Goal: Information Seeking & Learning: Learn about a topic

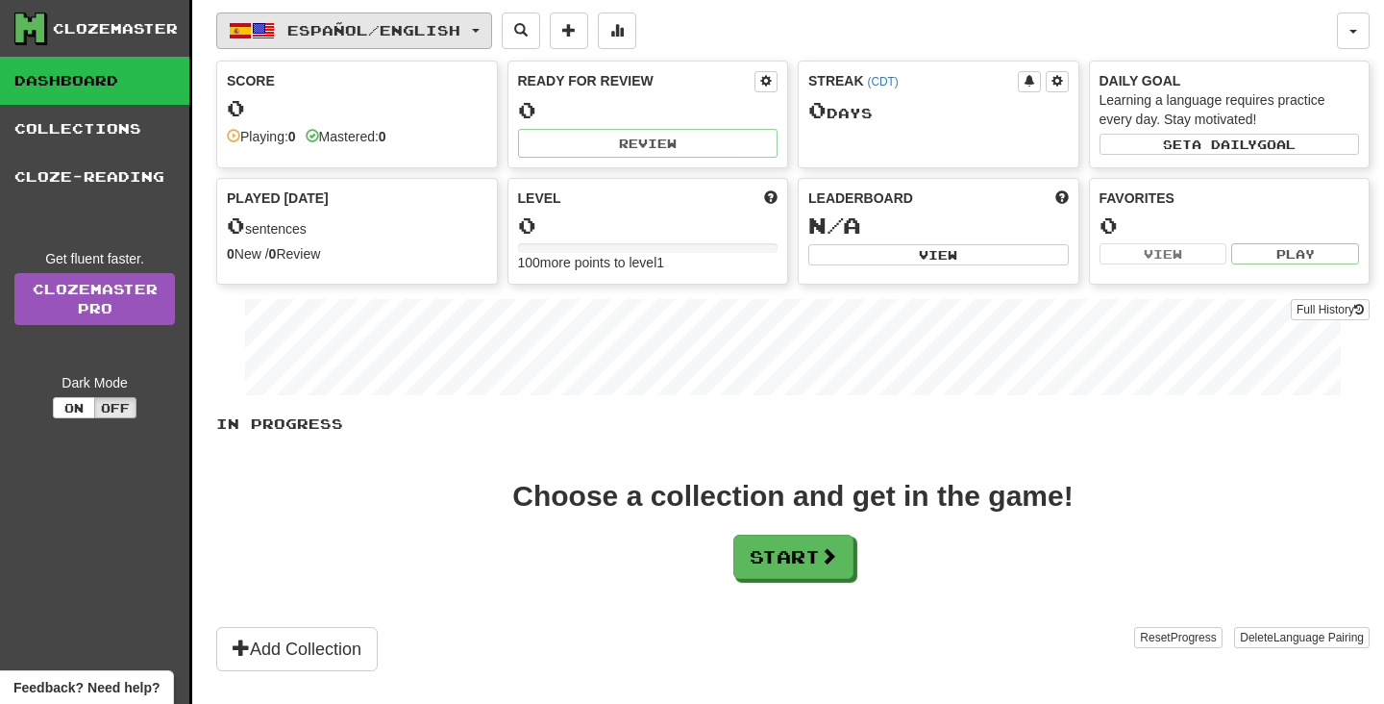
click at [446, 23] on span "Español / English" at bounding box center [373, 30] width 173 height 16
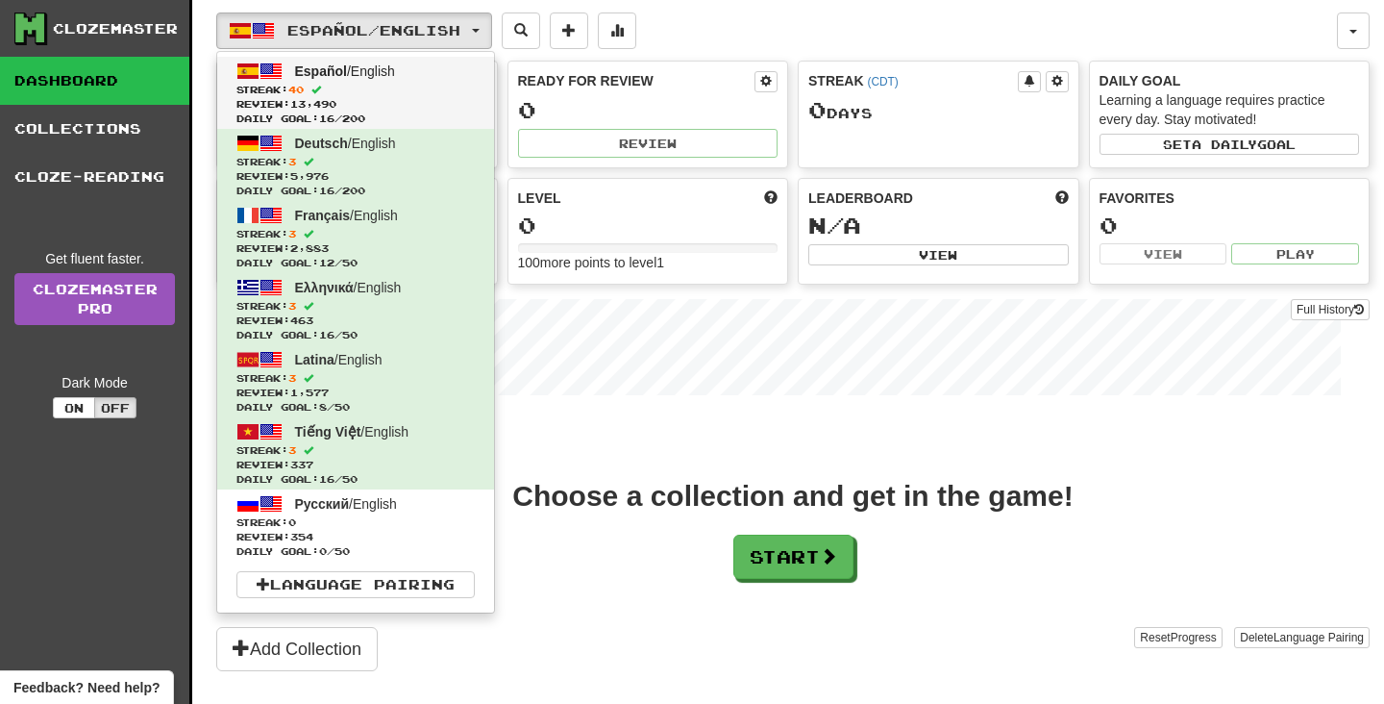
click at [391, 105] on span "Review: 13,490" at bounding box center [355, 104] width 238 height 14
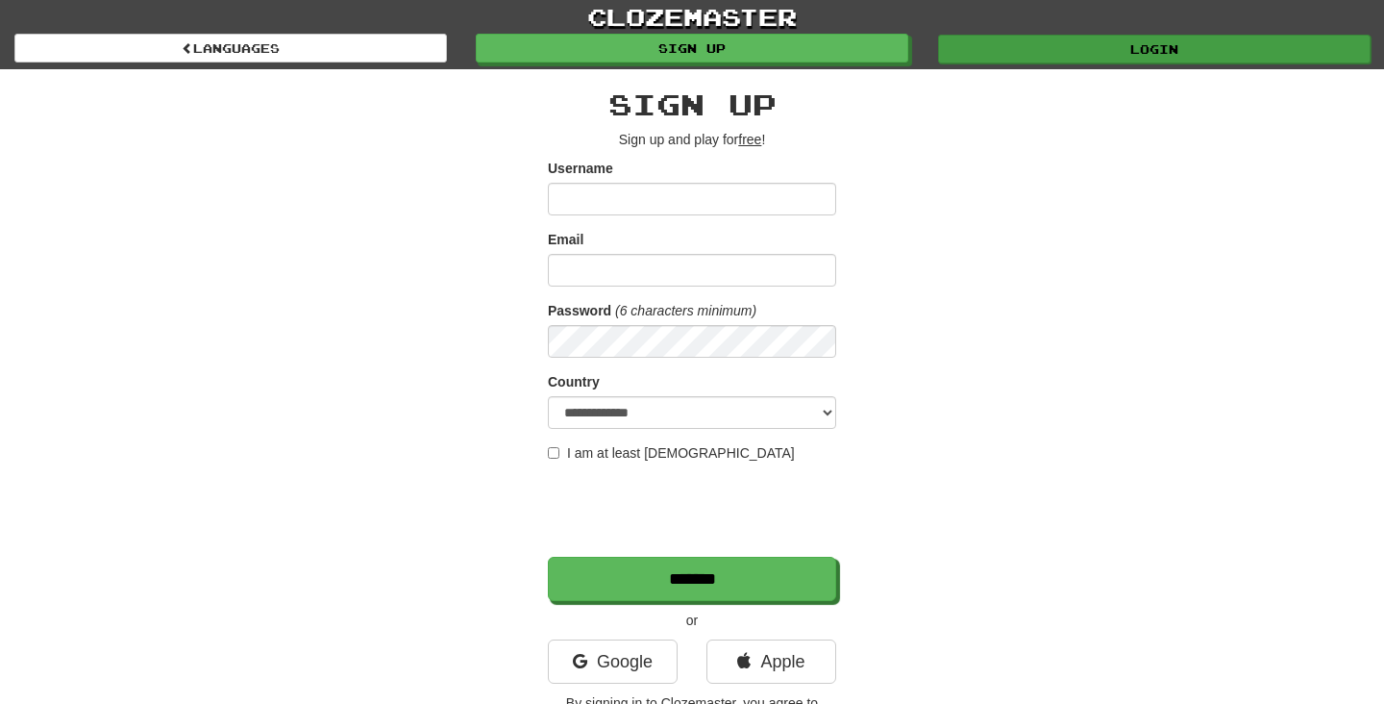
click at [1015, 53] on link "Login" at bounding box center [1154, 49] width 433 height 29
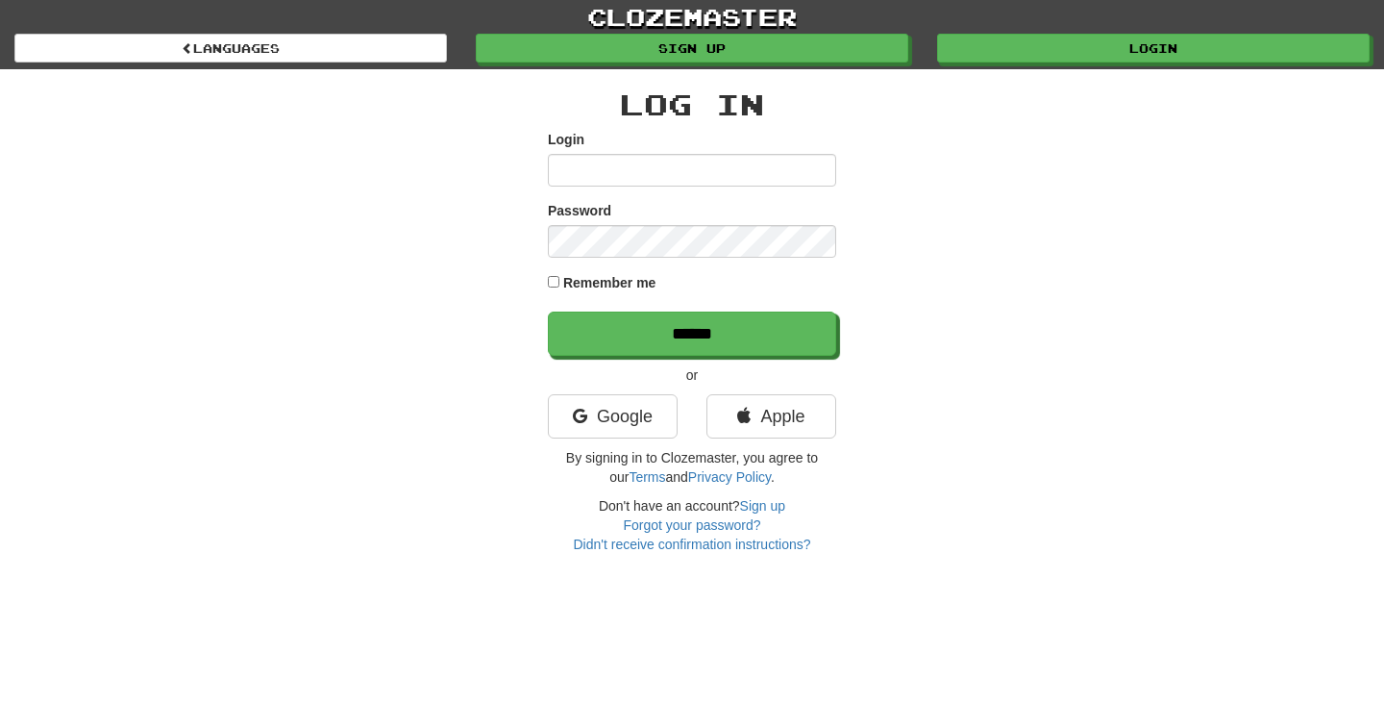
click at [916, 250] on div "Log In Login Password Remember me ****** or Google Apple By signing in to Cloze…" at bounding box center [692, 311] width 1125 height 484
click at [600, 175] on input "Login" at bounding box center [692, 170] width 288 height 33
type input "********"
click at [692, 333] on input "******" at bounding box center [692, 333] width 288 height 44
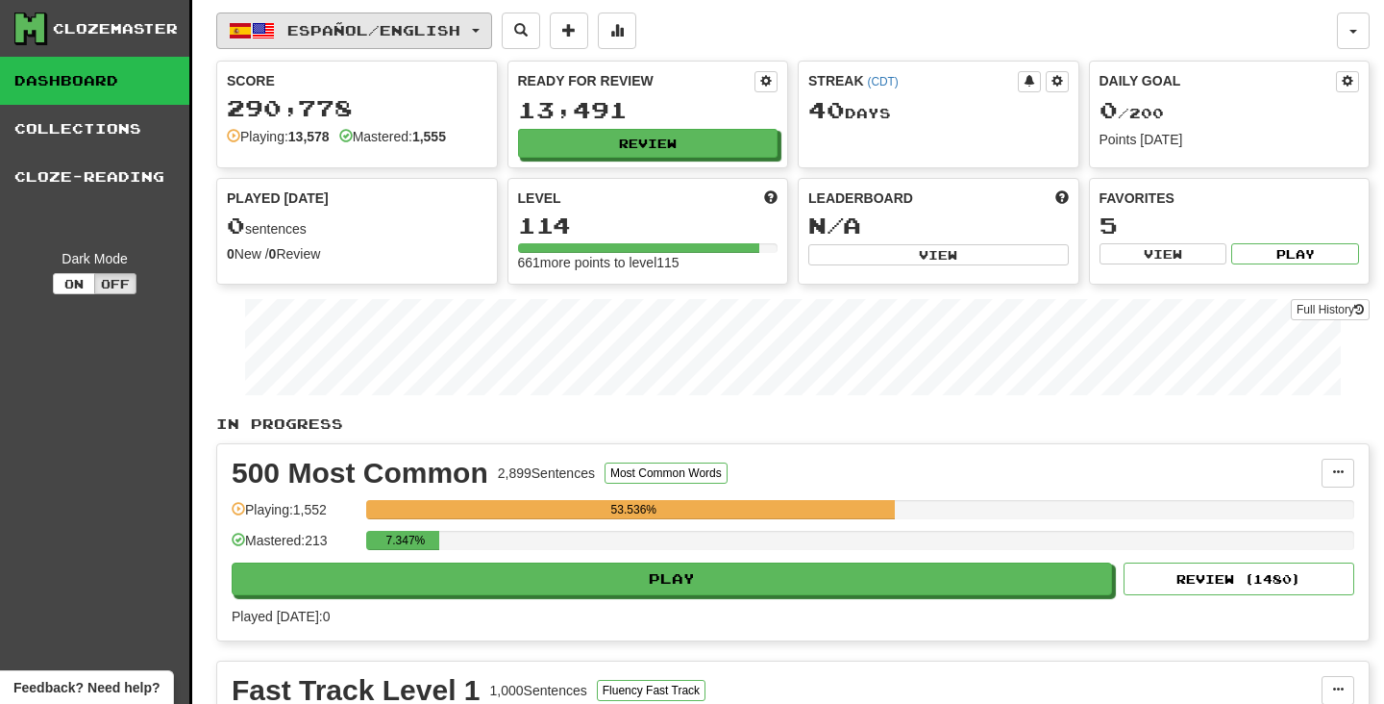
click at [450, 22] on span "Español / English" at bounding box center [373, 30] width 173 height 16
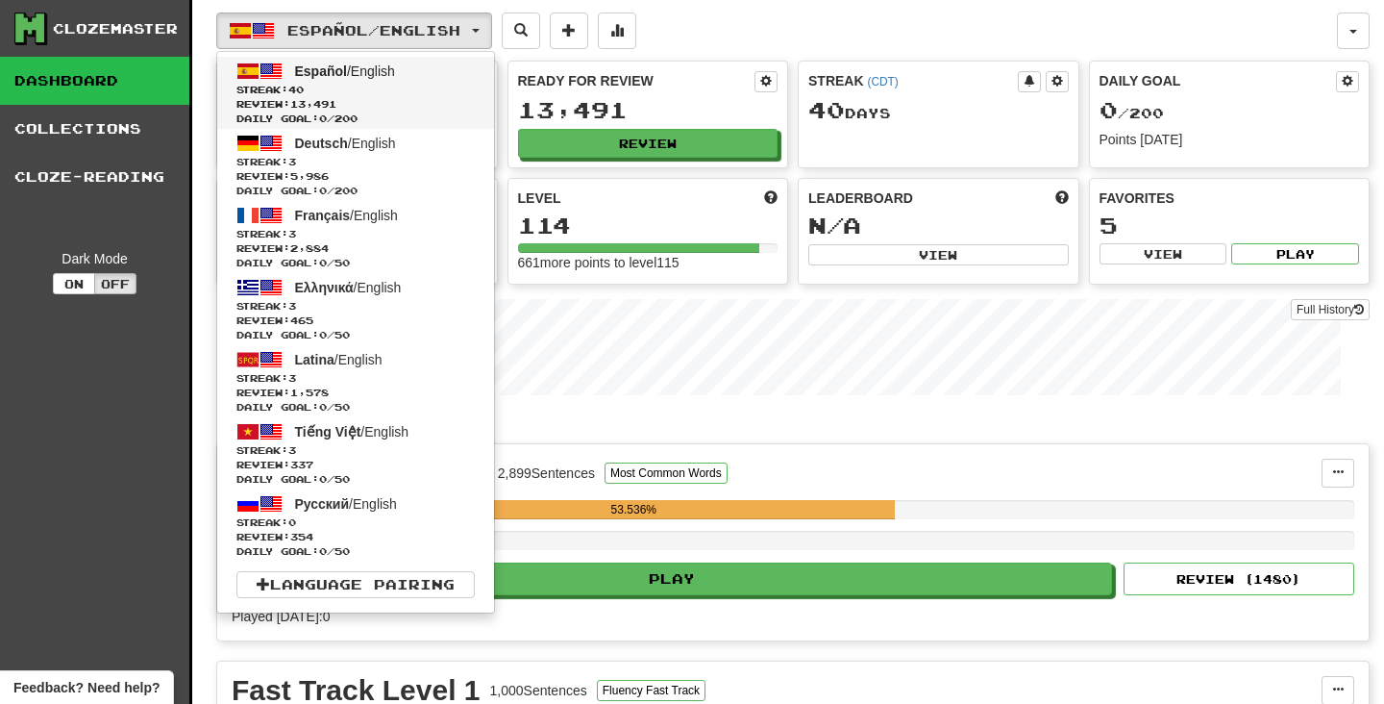
click at [401, 85] on span "Streak: 40" at bounding box center [355, 90] width 238 height 14
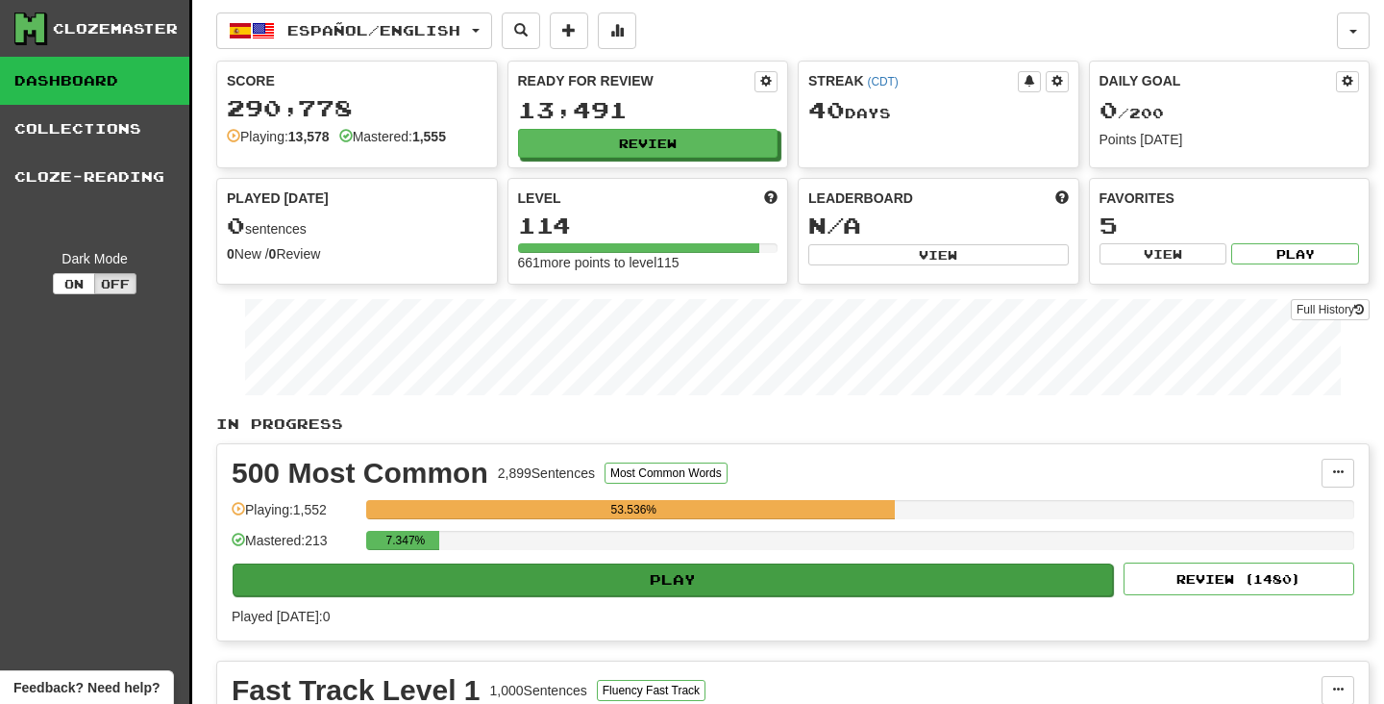
click at [513, 581] on button "Play" at bounding box center [673, 579] width 880 height 33
select select "**"
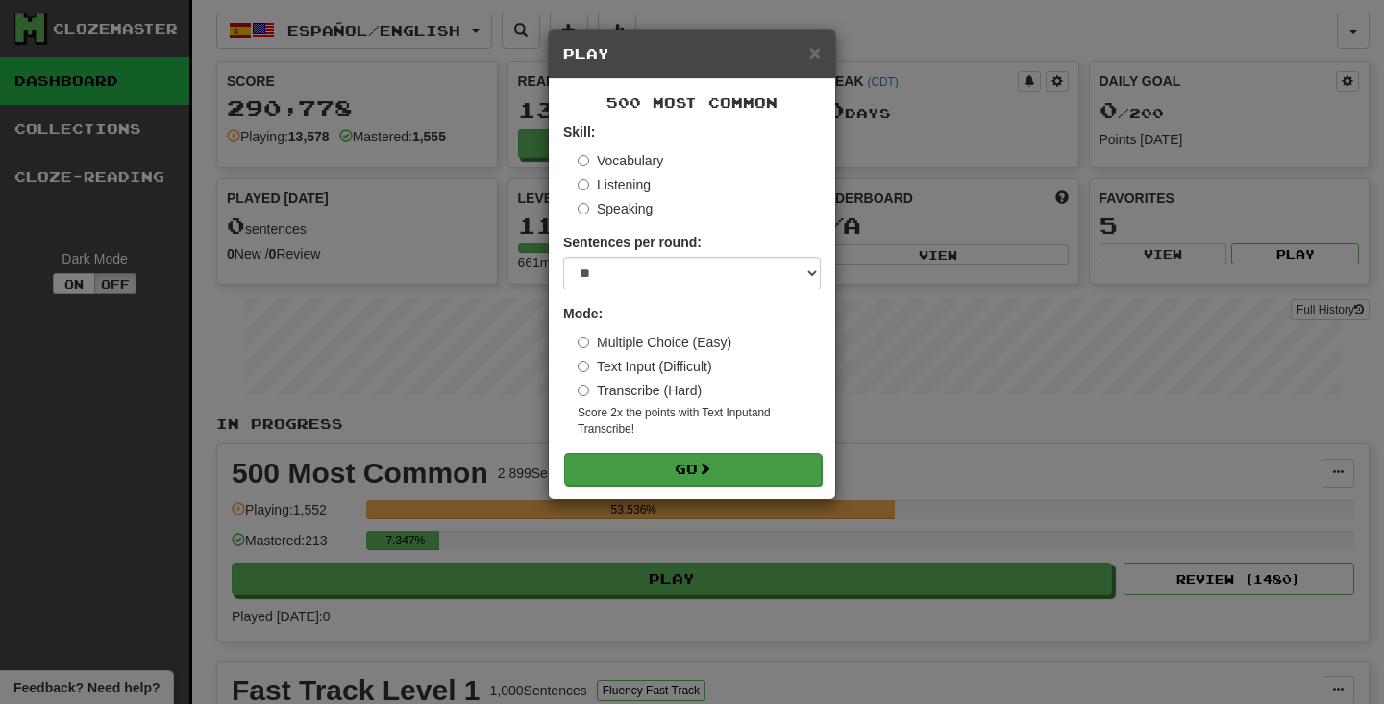
click at [603, 464] on button "Go" at bounding box center [693, 469] width 258 height 33
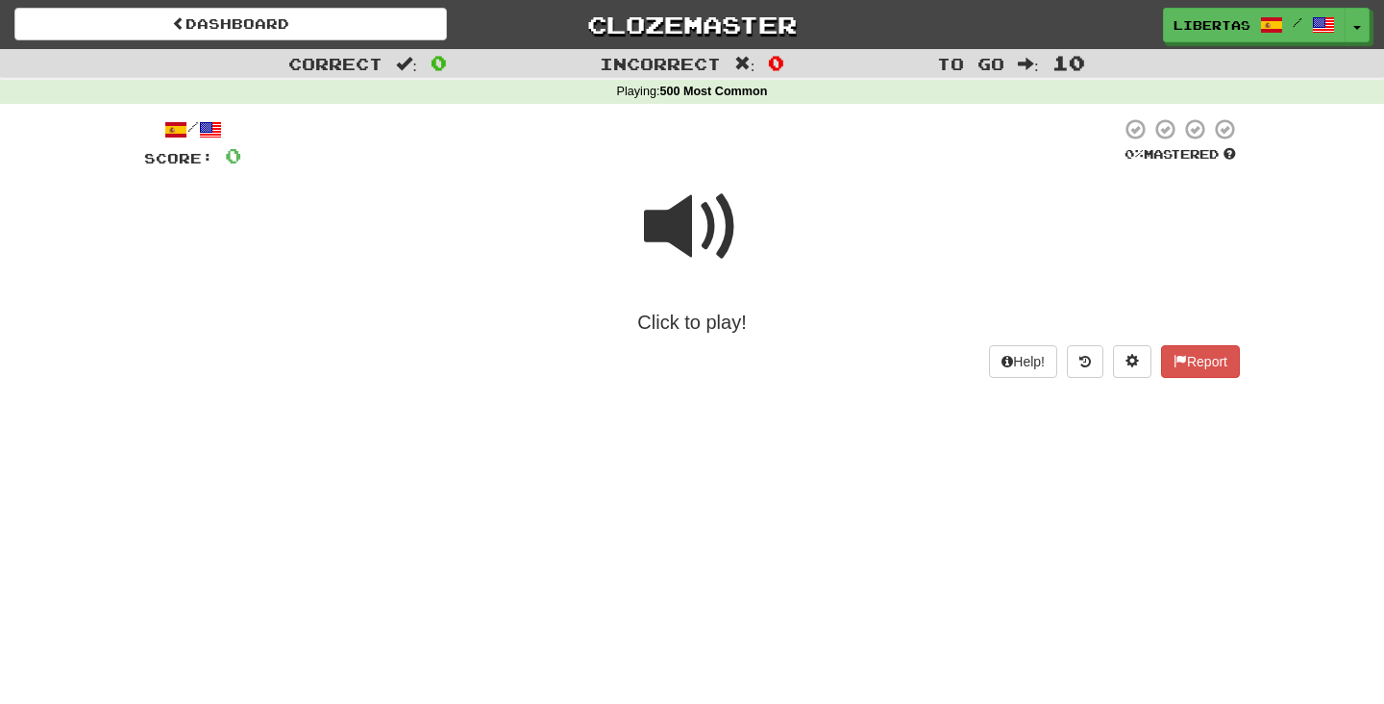
click at [683, 215] on span at bounding box center [692, 227] width 96 height 96
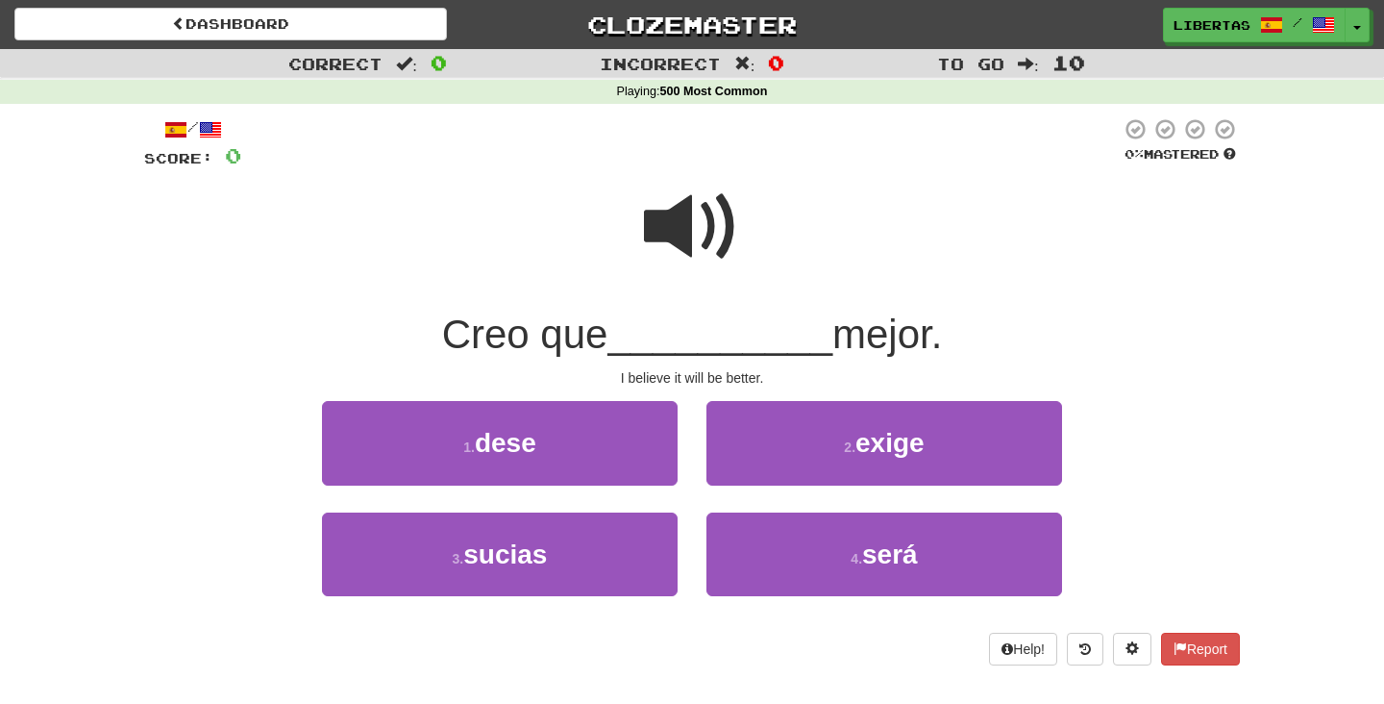
click at [678, 232] on span at bounding box center [692, 227] width 96 height 96
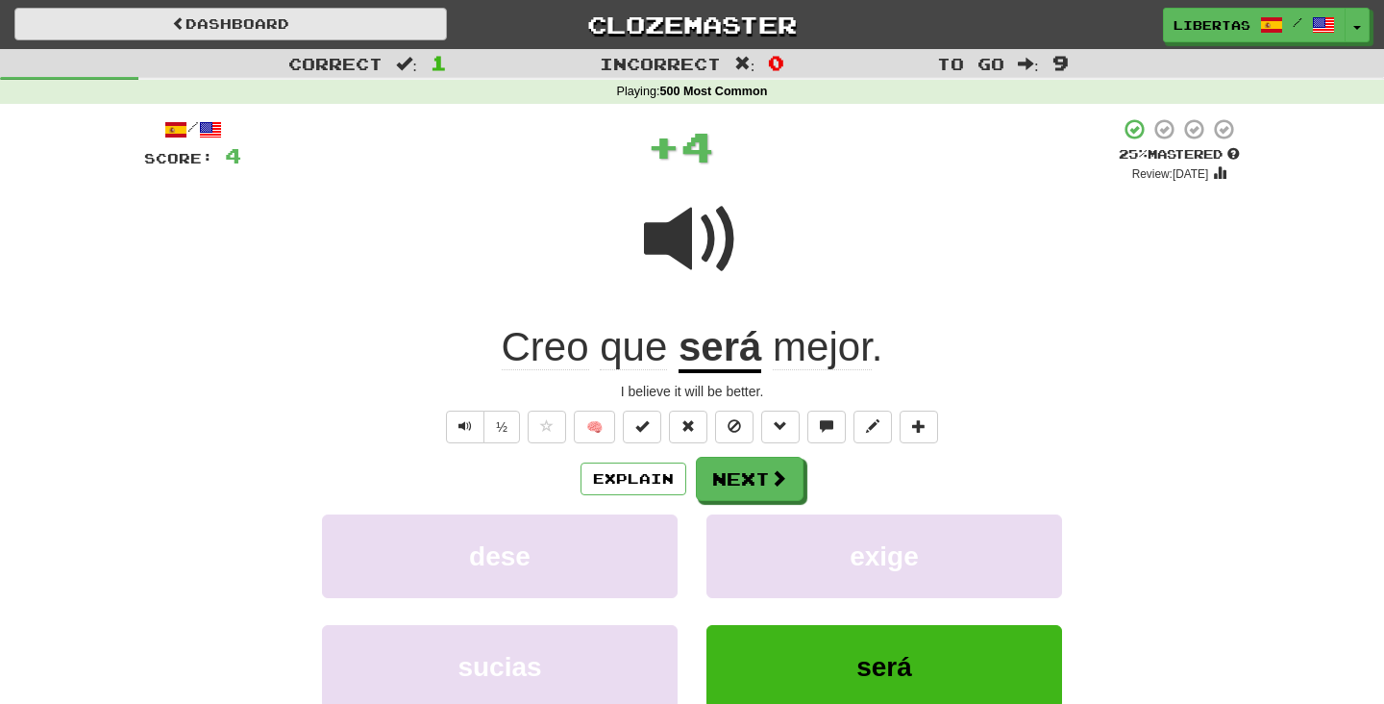
click at [390, 21] on link "Dashboard" at bounding box center [230, 24] width 433 height 33
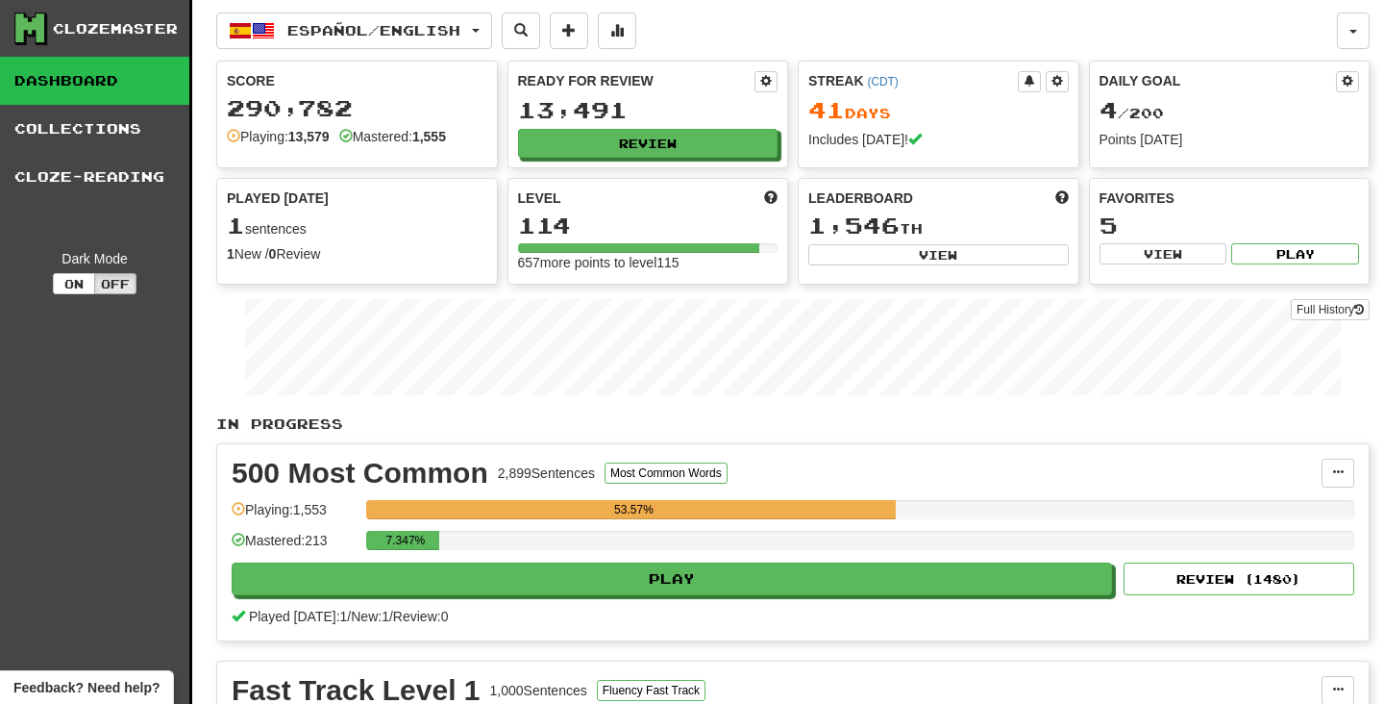
click at [390, 21] on button "Español / English" at bounding box center [354, 30] width 276 height 37
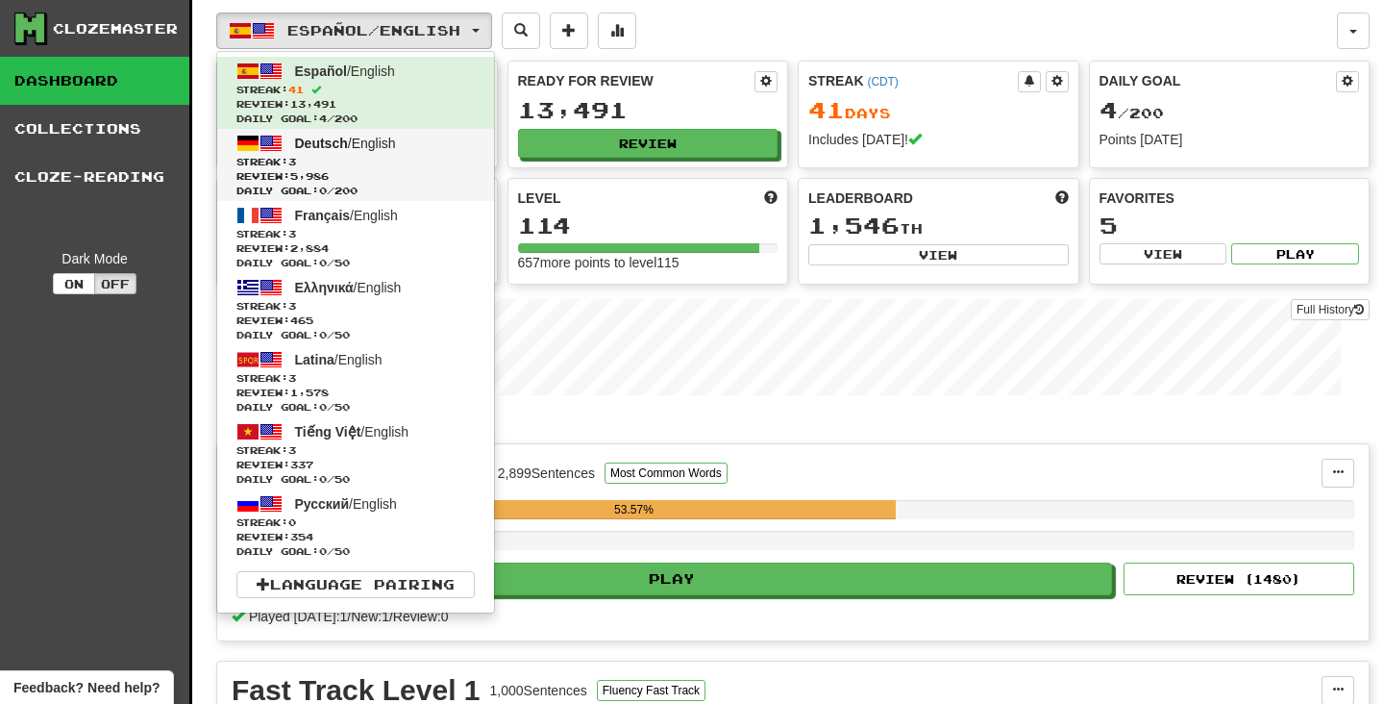
click at [383, 162] on span "Streak: 3" at bounding box center [355, 162] width 238 height 14
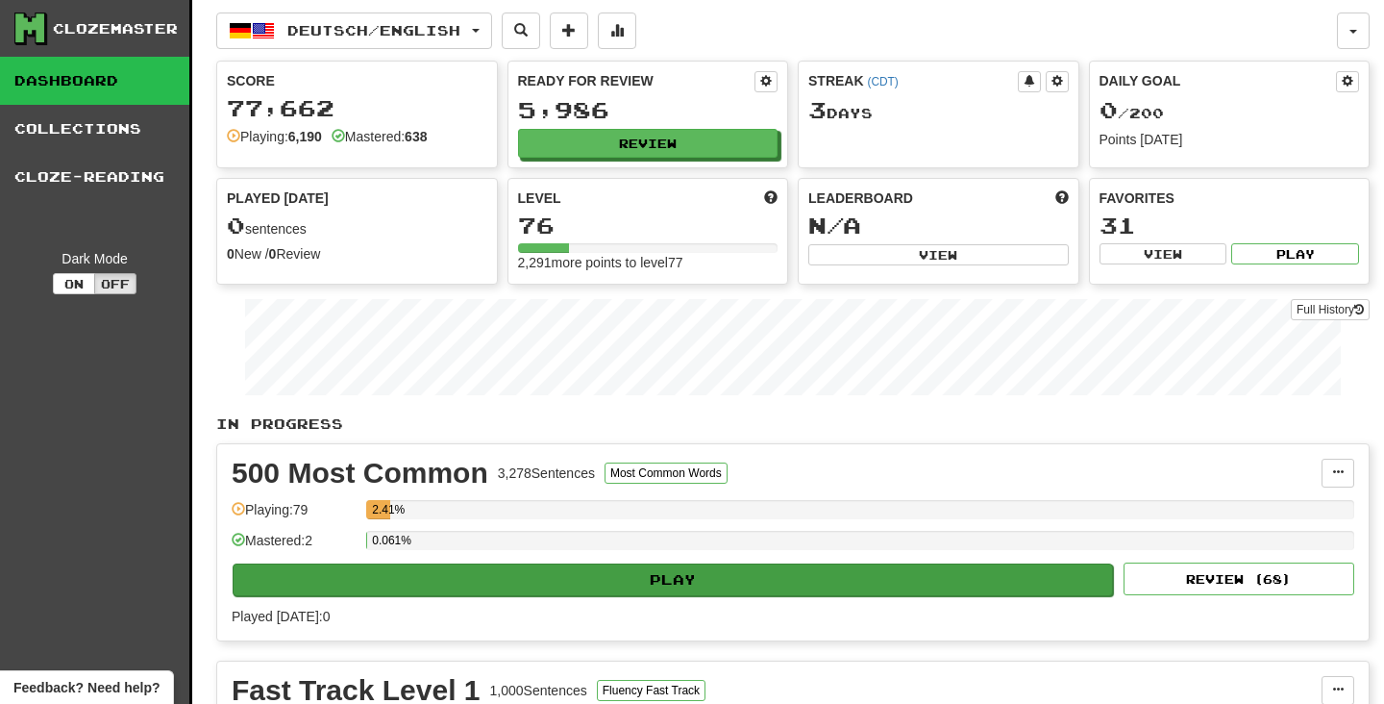
click at [580, 572] on button "Play" at bounding box center [673, 579] width 880 height 33
select select "**"
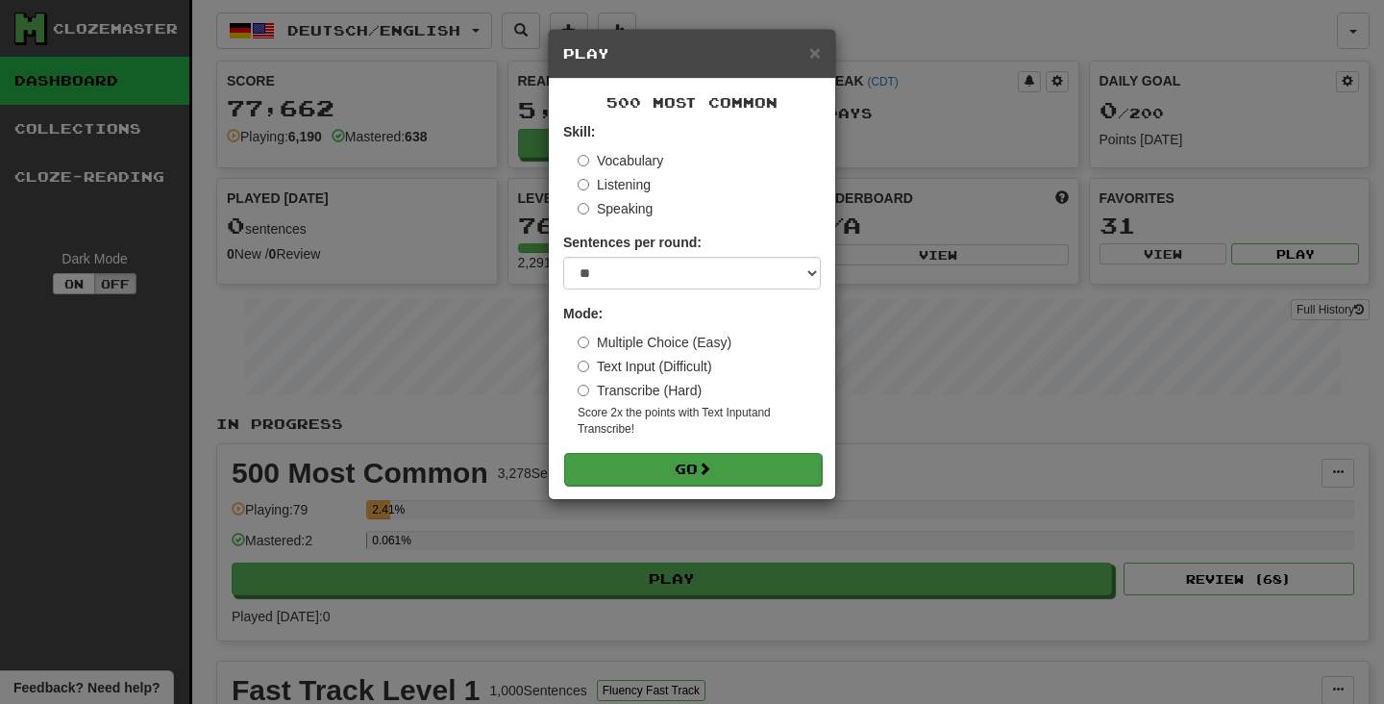
click at [618, 461] on button "Go" at bounding box center [693, 469] width 258 height 33
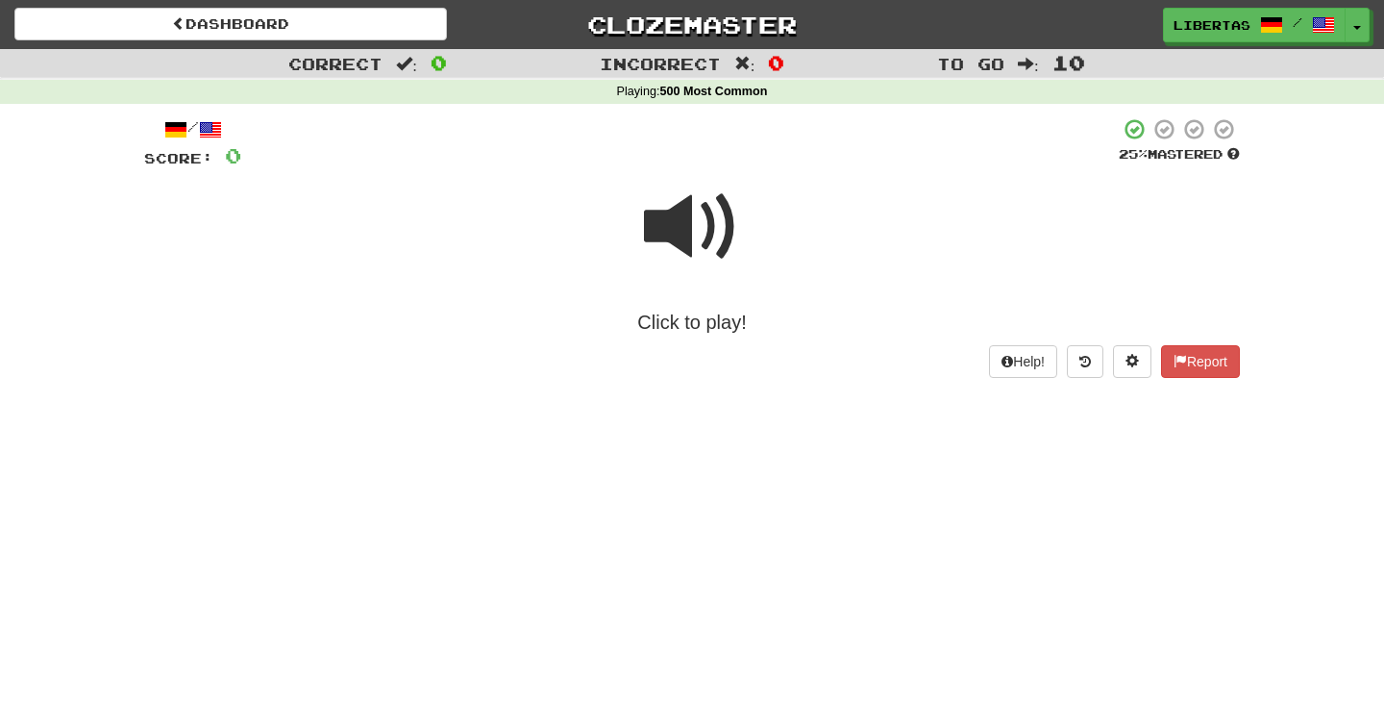
click at [685, 223] on span at bounding box center [692, 227] width 96 height 96
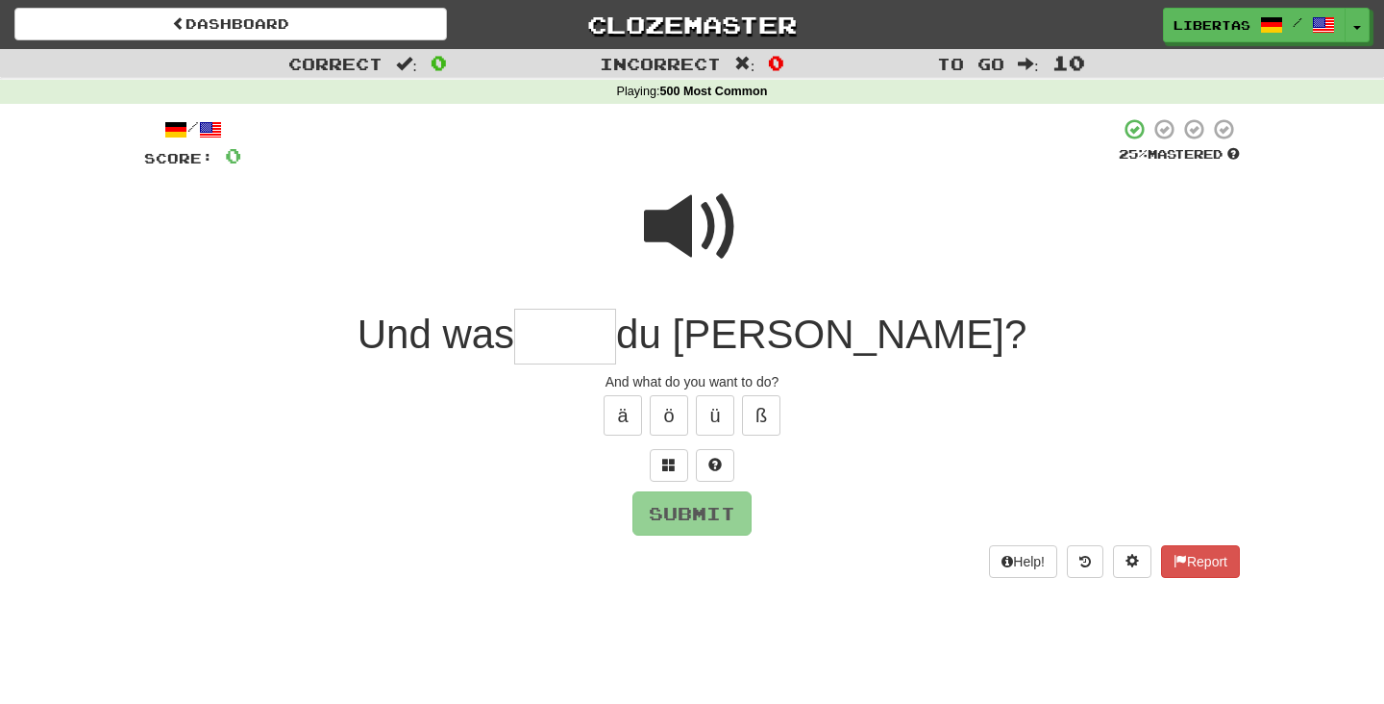
click at [680, 213] on span at bounding box center [692, 227] width 96 height 96
click at [616, 330] on input "text" at bounding box center [565, 337] width 102 height 57
type input "******"
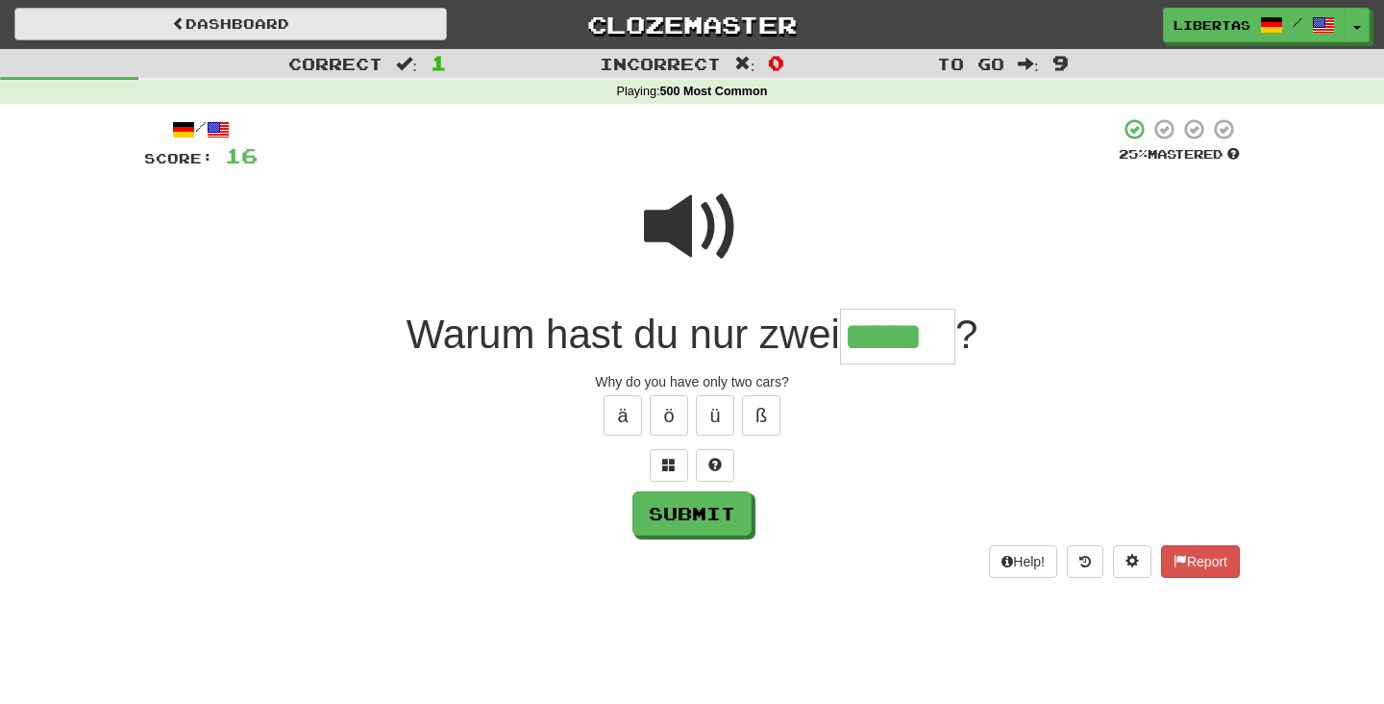
type input "*****"
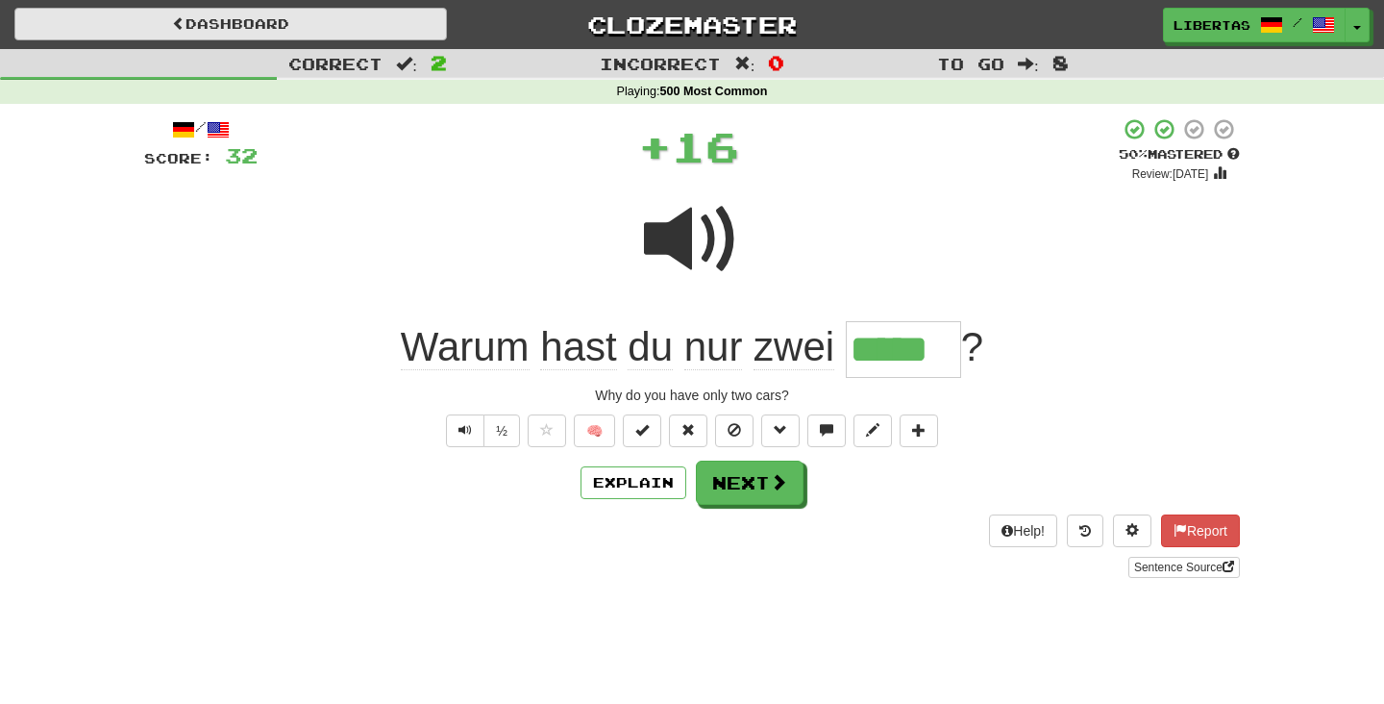
click at [362, 21] on link "Dashboard" at bounding box center [230, 24] width 433 height 33
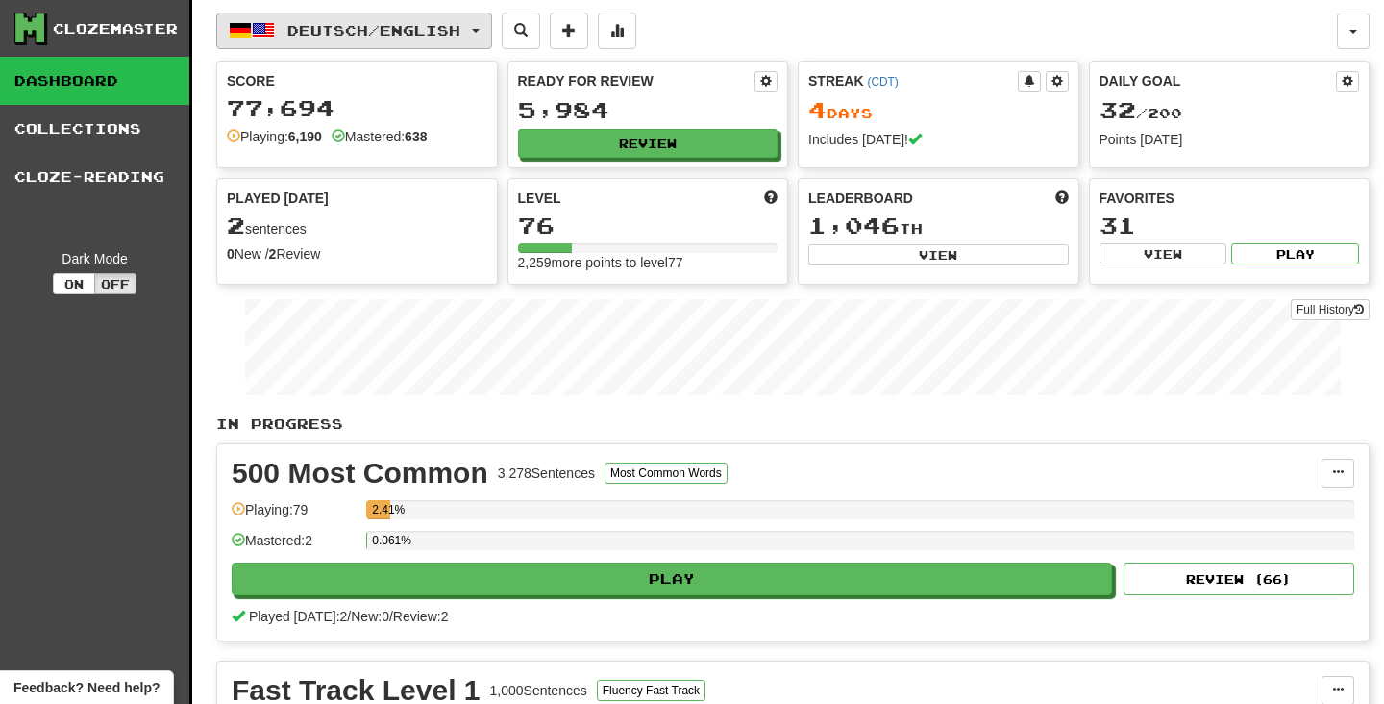
click at [387, 29] on span "Deutsch / English" at bounding box center [373, 30] width 173 height 16
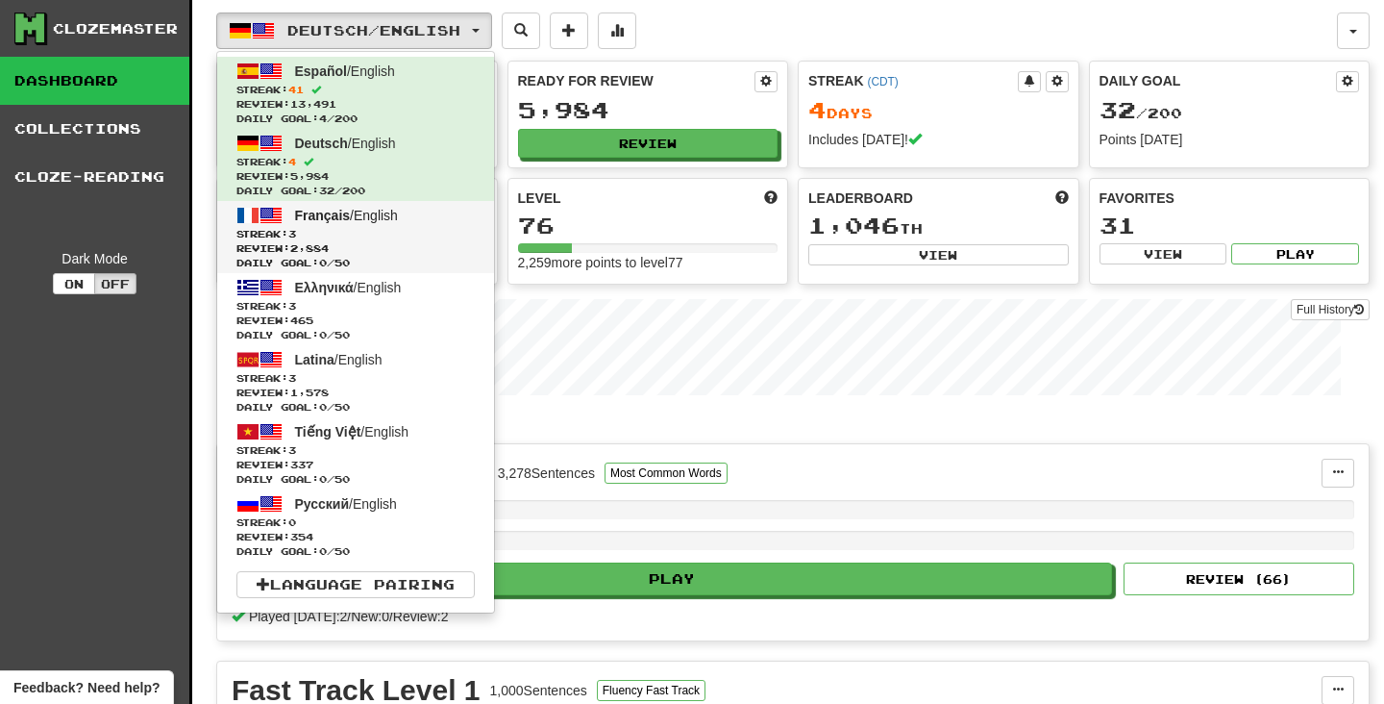
click at [398, 219] on span "Français / English" at bounding box center [346, 215] width 103 height 15
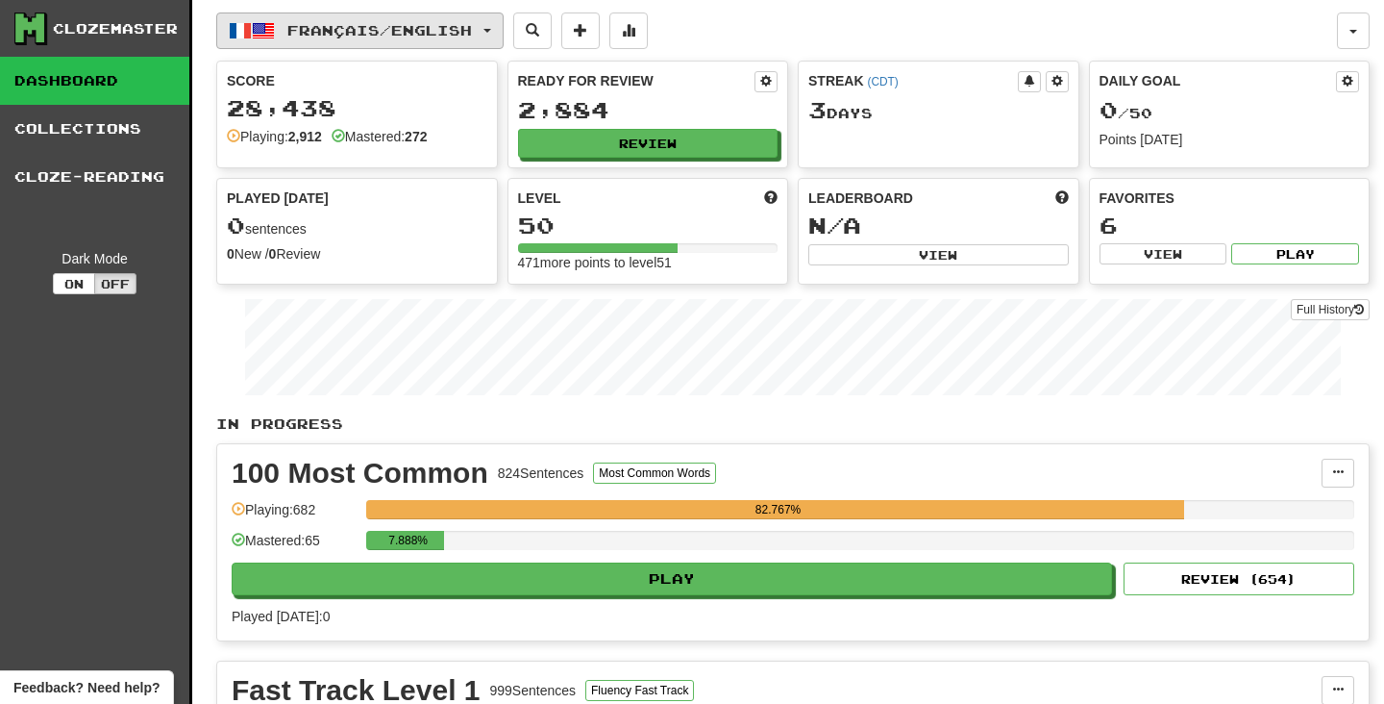
click at [405, 25] on span "Français / English" at bounding box center [379, 30] width 185 height 16
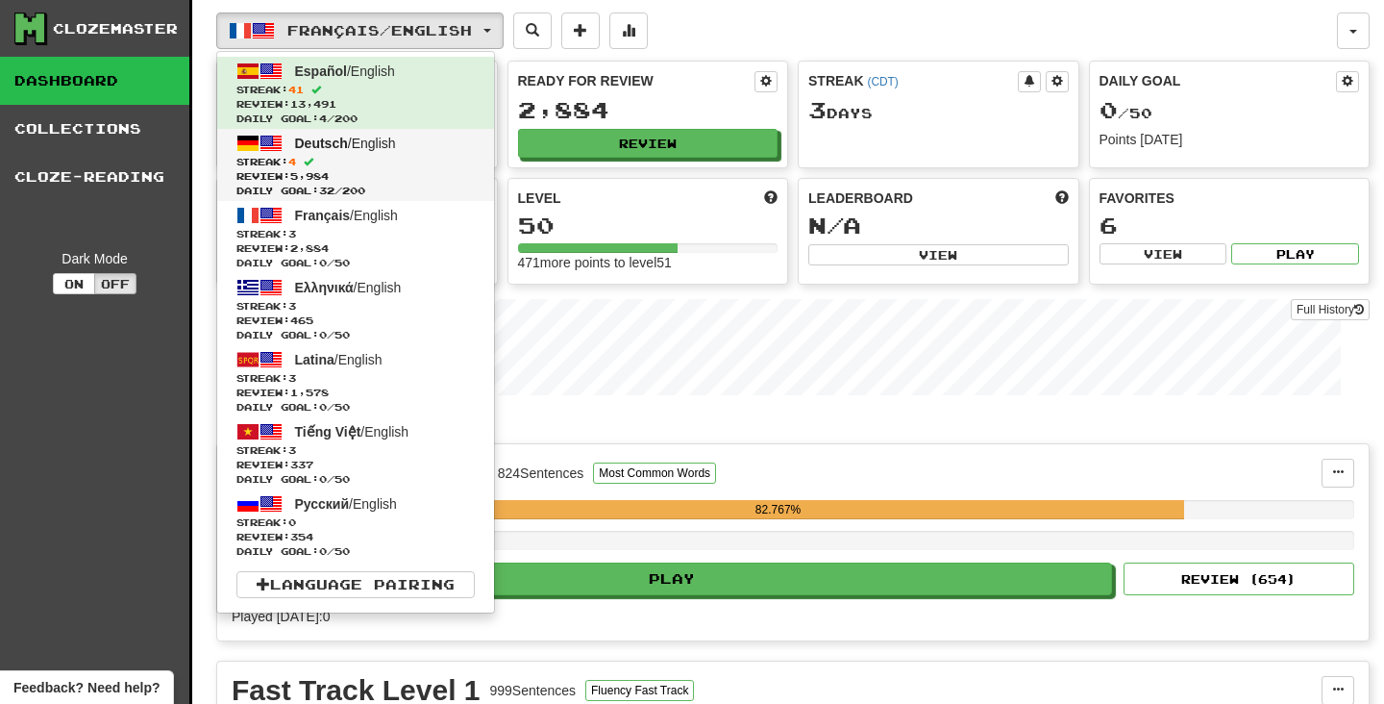
click at [394, 157] on span "Streak: 4" at bounding box center [355, 162] width 238 height 14
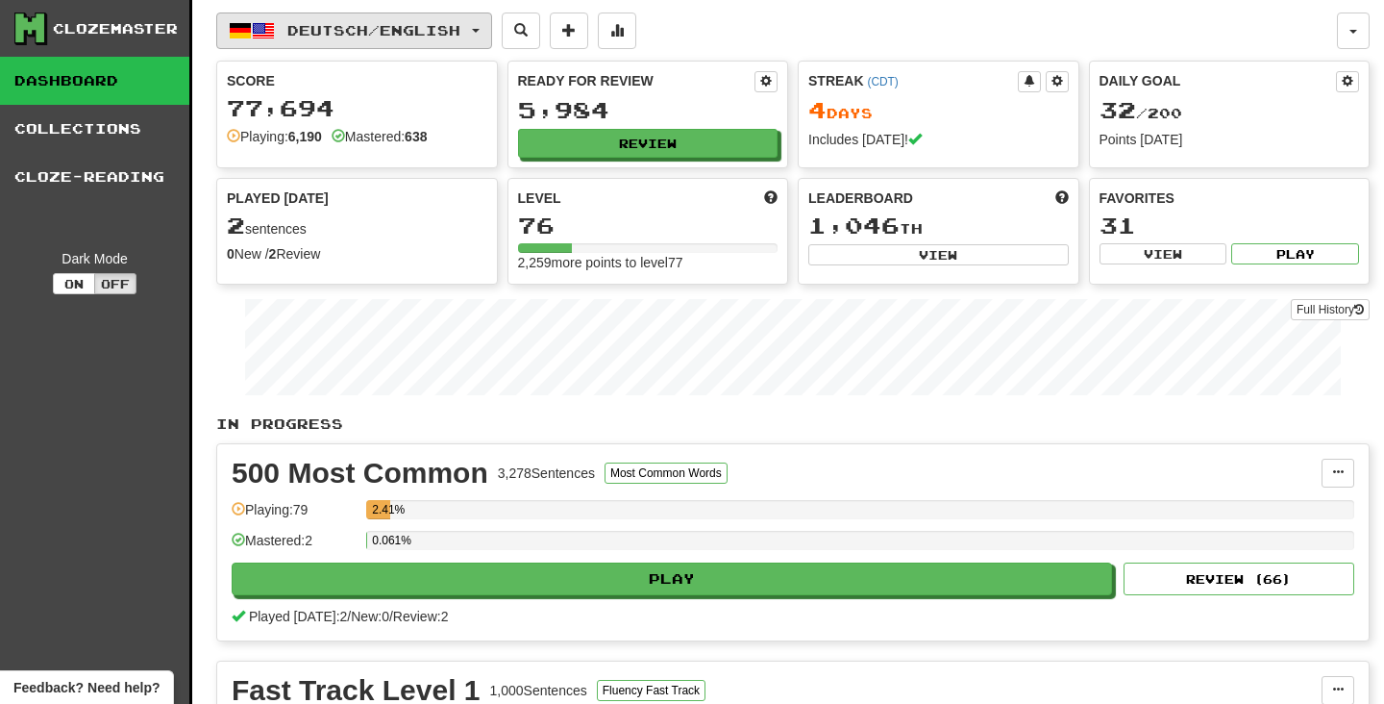
click at [386, 41] on button "Deutsch / English" at bounding box center [354, 30] width 276 height 37
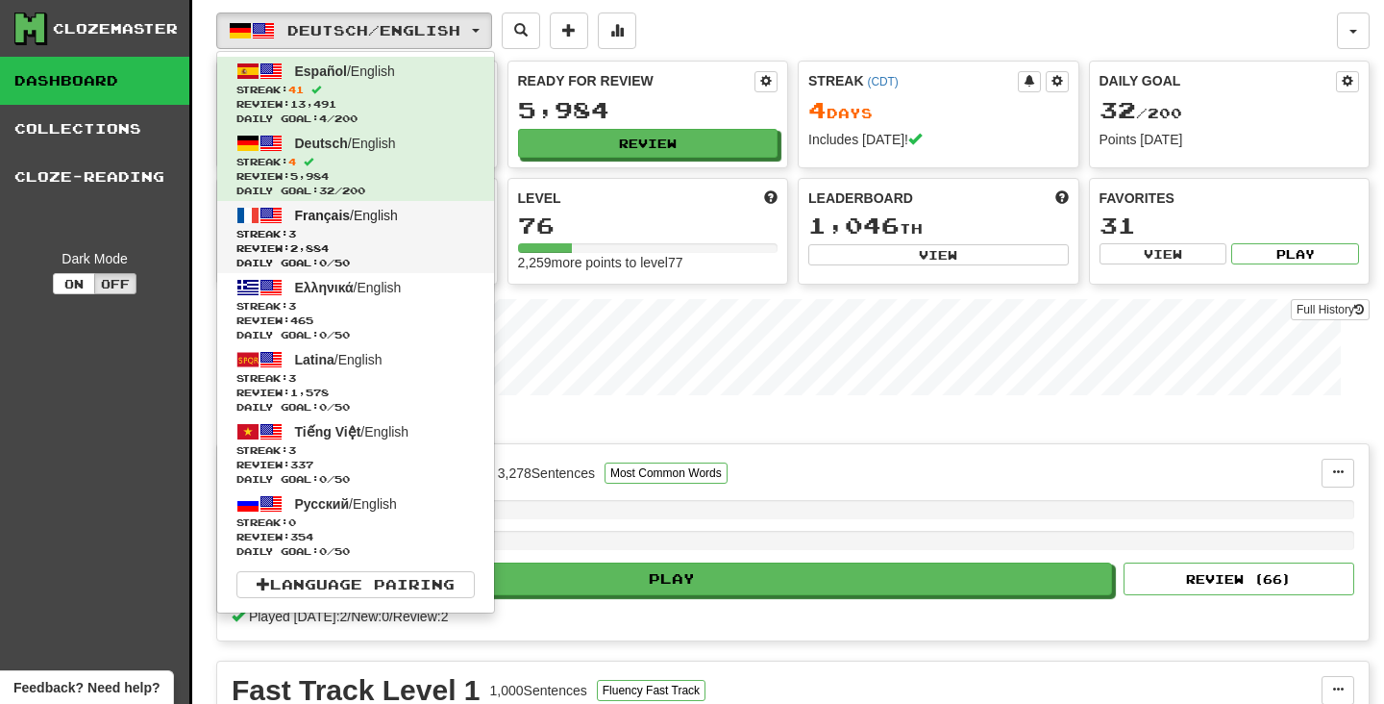
click at [343, 247] on span "Review: 2,884" at bounding box center [355, 248] width 238 height 14
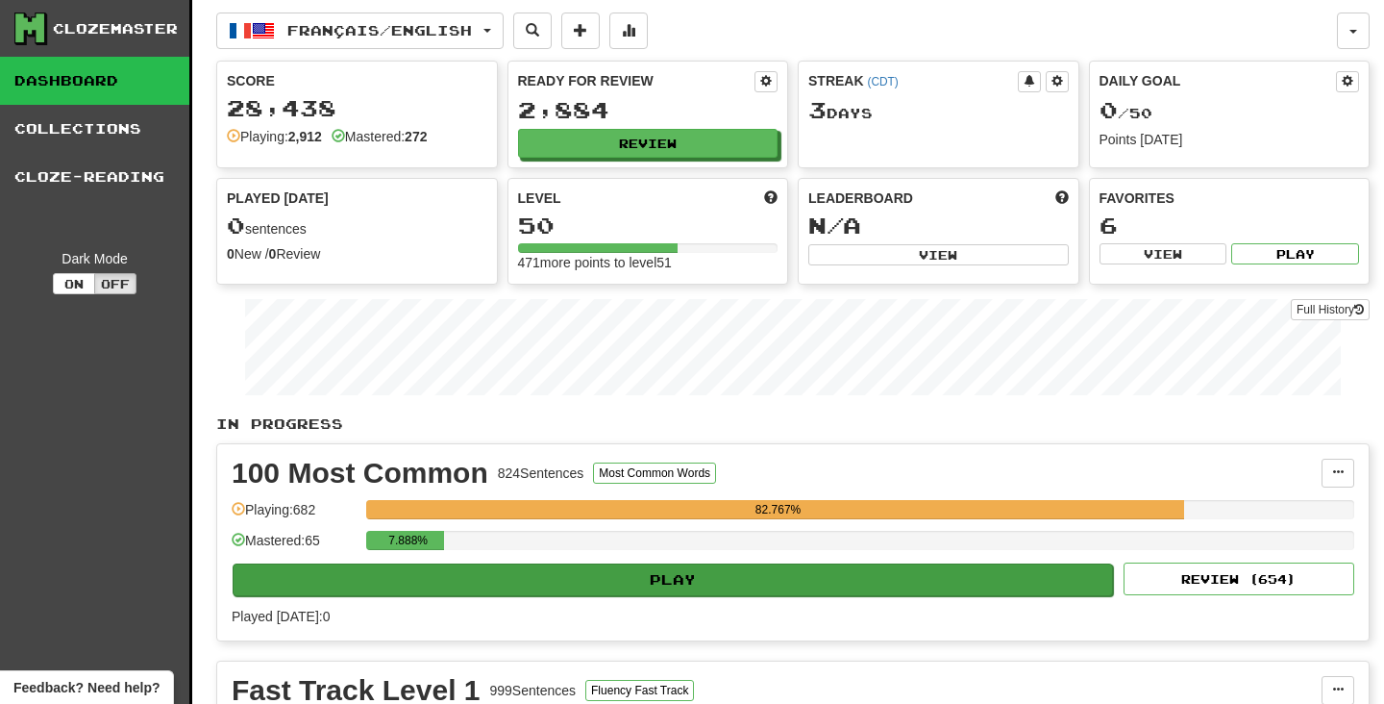
click at [462, 577] on button "Play" at bounding box center [673, 579] width 880 height 33
select select "**"
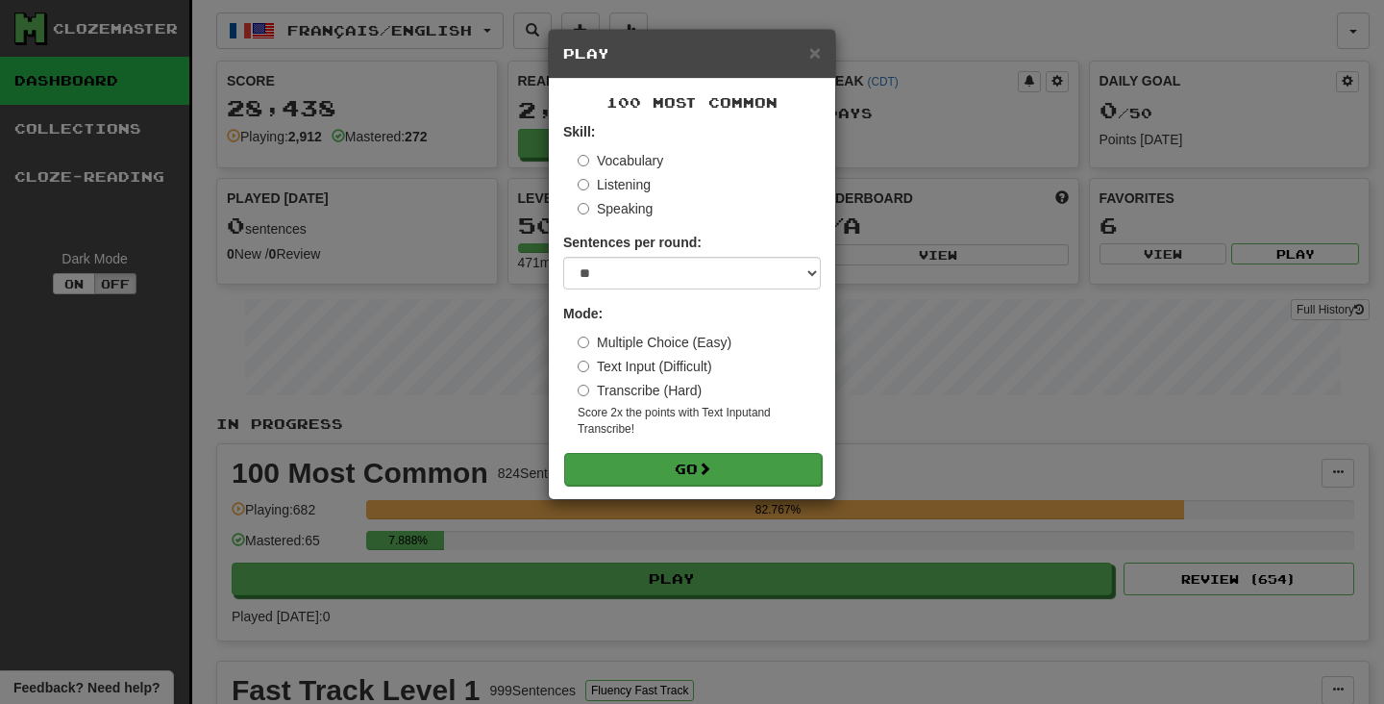
click at [604, 469] on button "Go" at bounding box center [693, 469] width 258 height 33
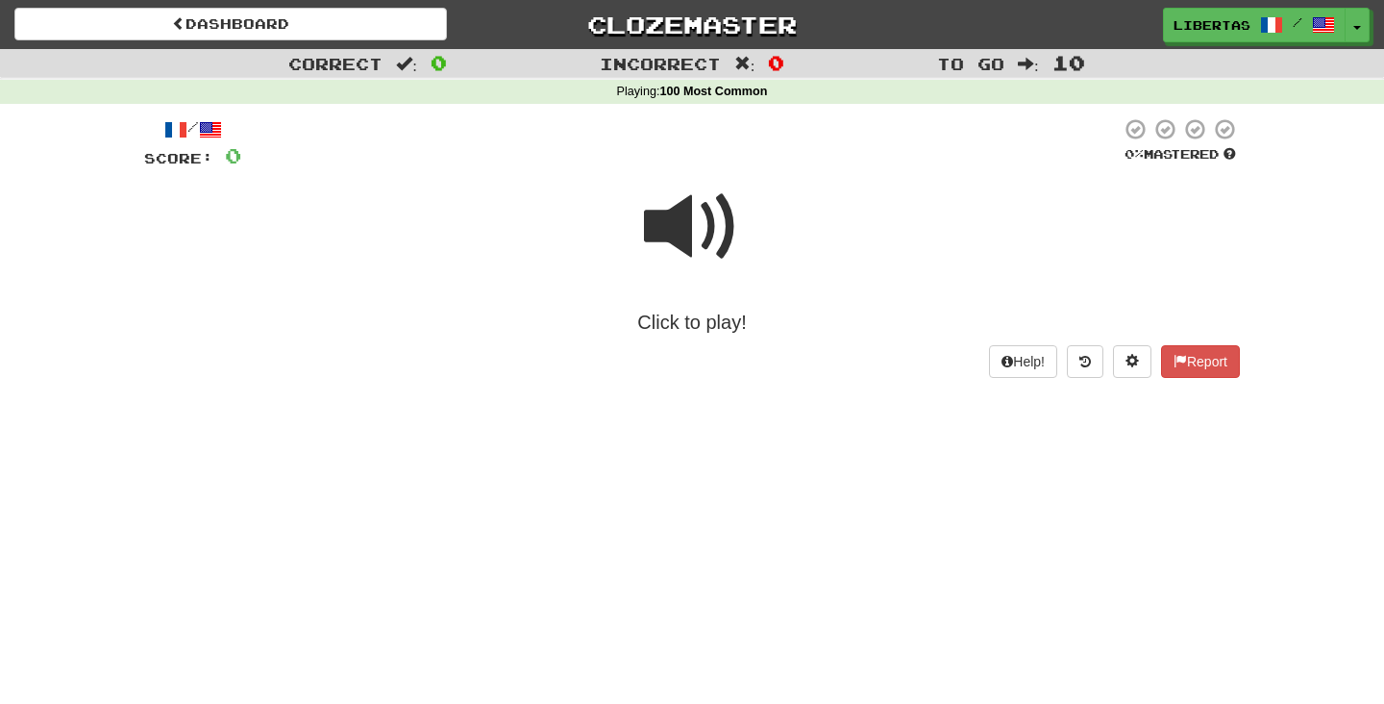
click at [680, 227] on span at bounding box center [692, 227] width 96 height 96
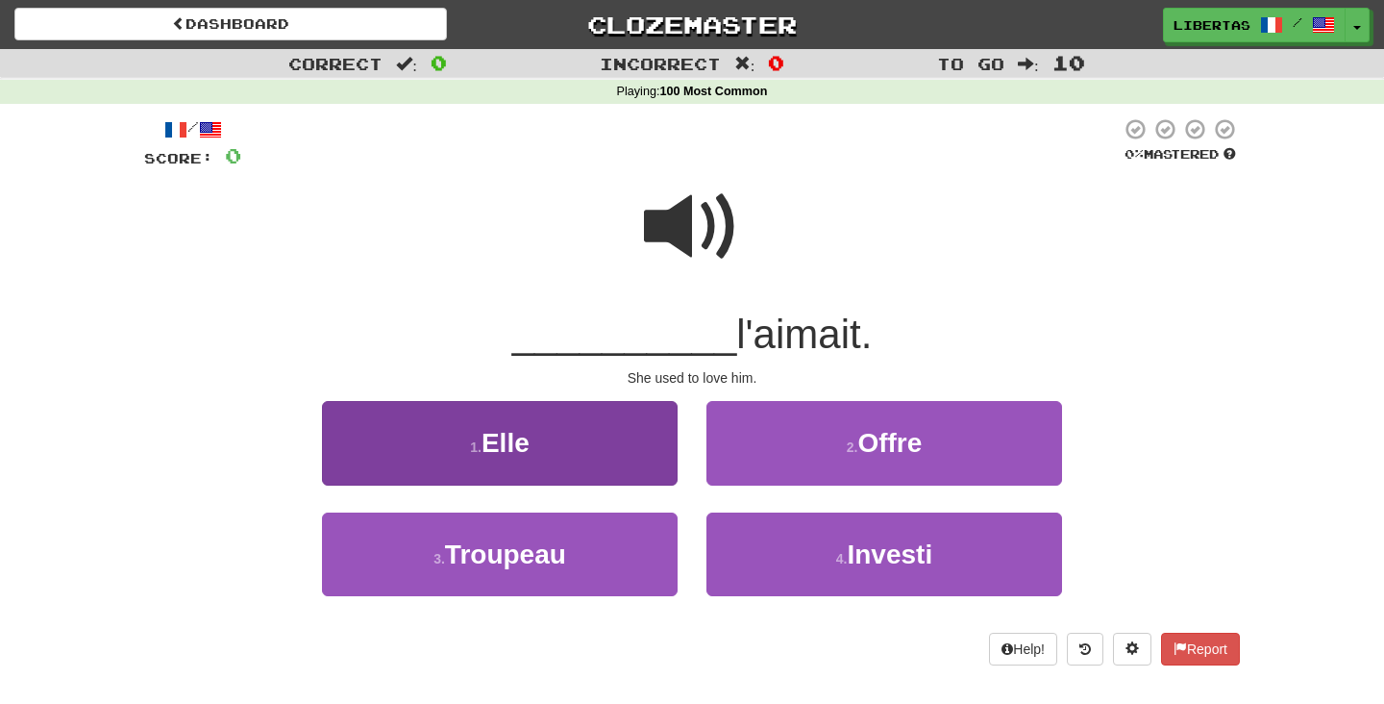
click at [568, 424] on button "1 . Elle" at bounding box center [500, 443] width 356 height 84
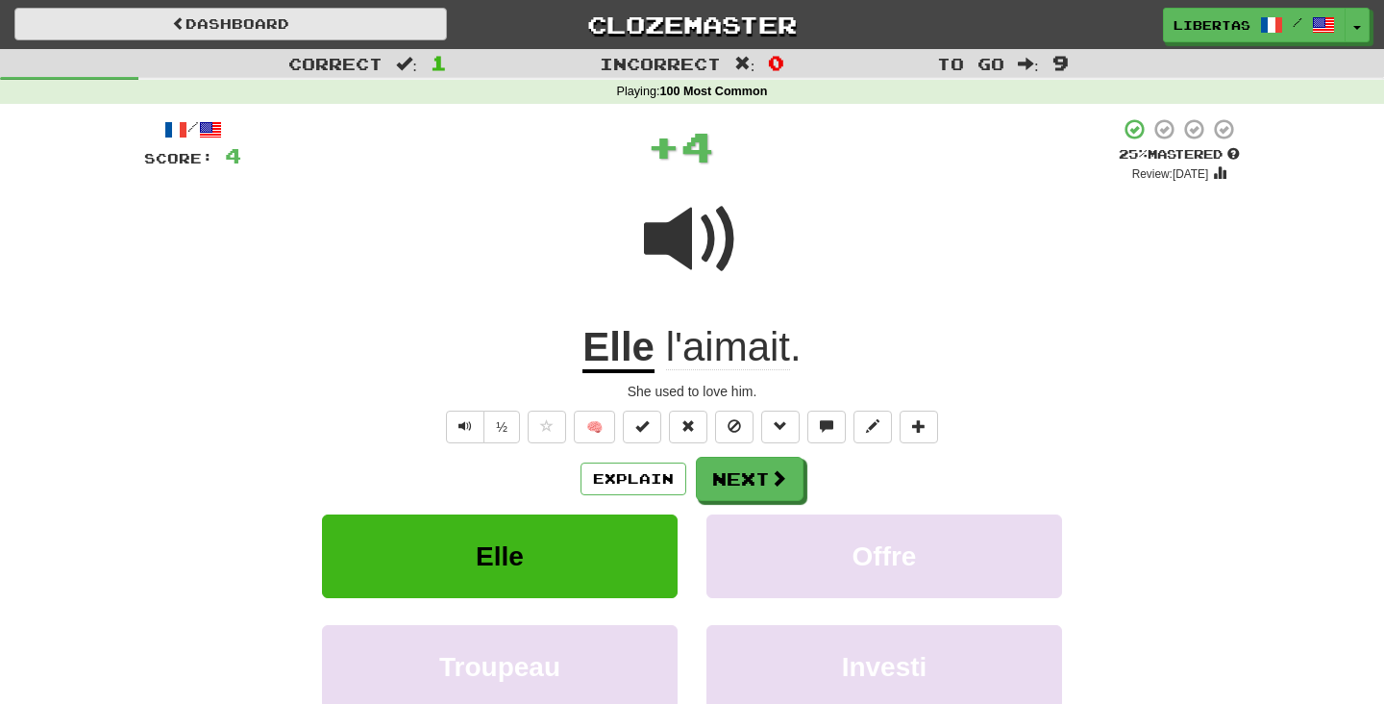
click at [399, 30] on link "Dashboard" at bounding box center [230, 24] width 433 height 33
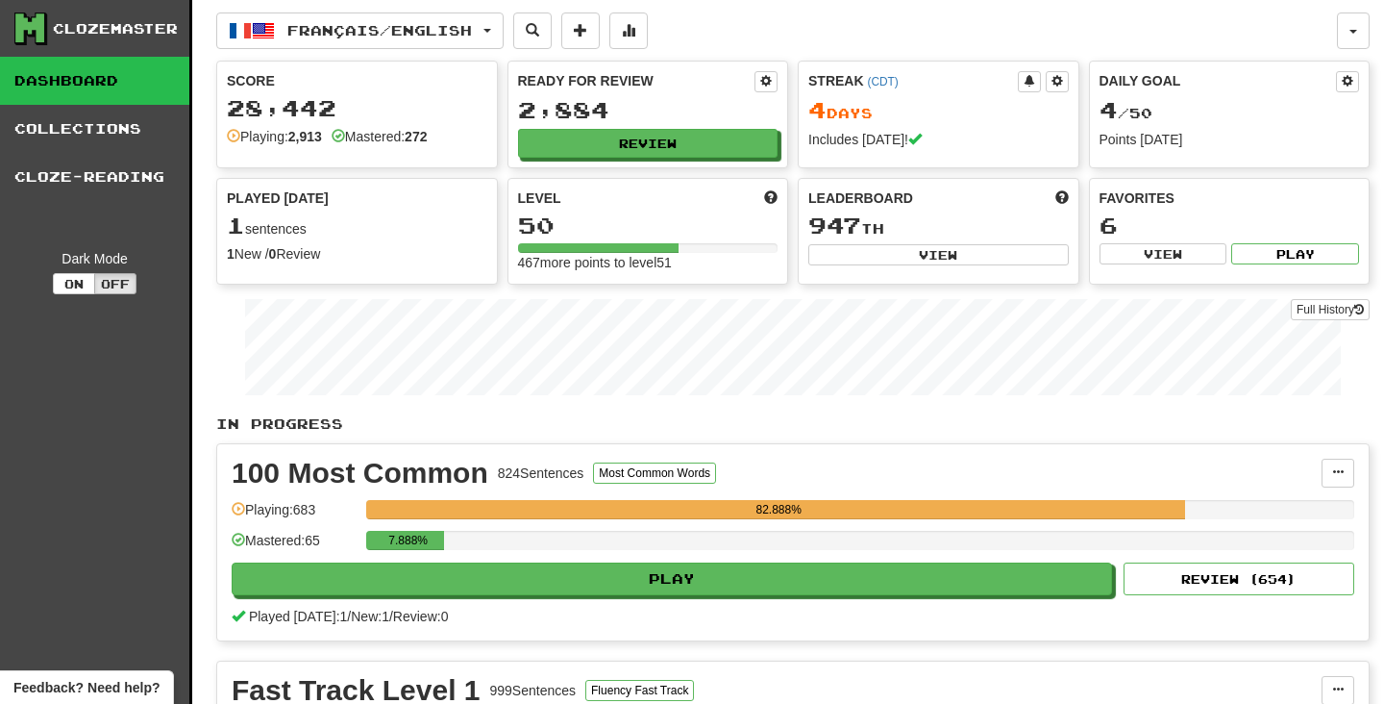
click at [399, 30] on span "Français / English" at bounding box center [379, 30] width 185 height 16
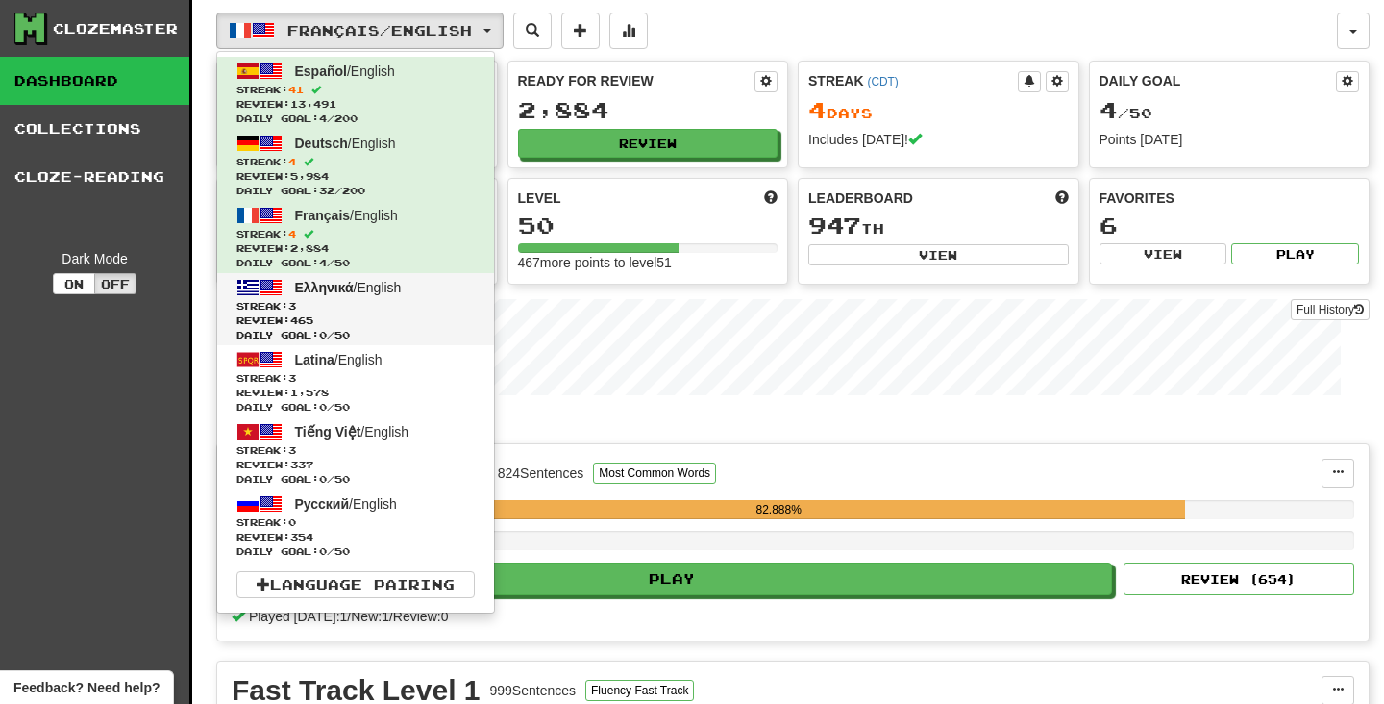
click at [404, 309] on span "Streak: 3" at bounding box center [355, 306] width 238 height 14
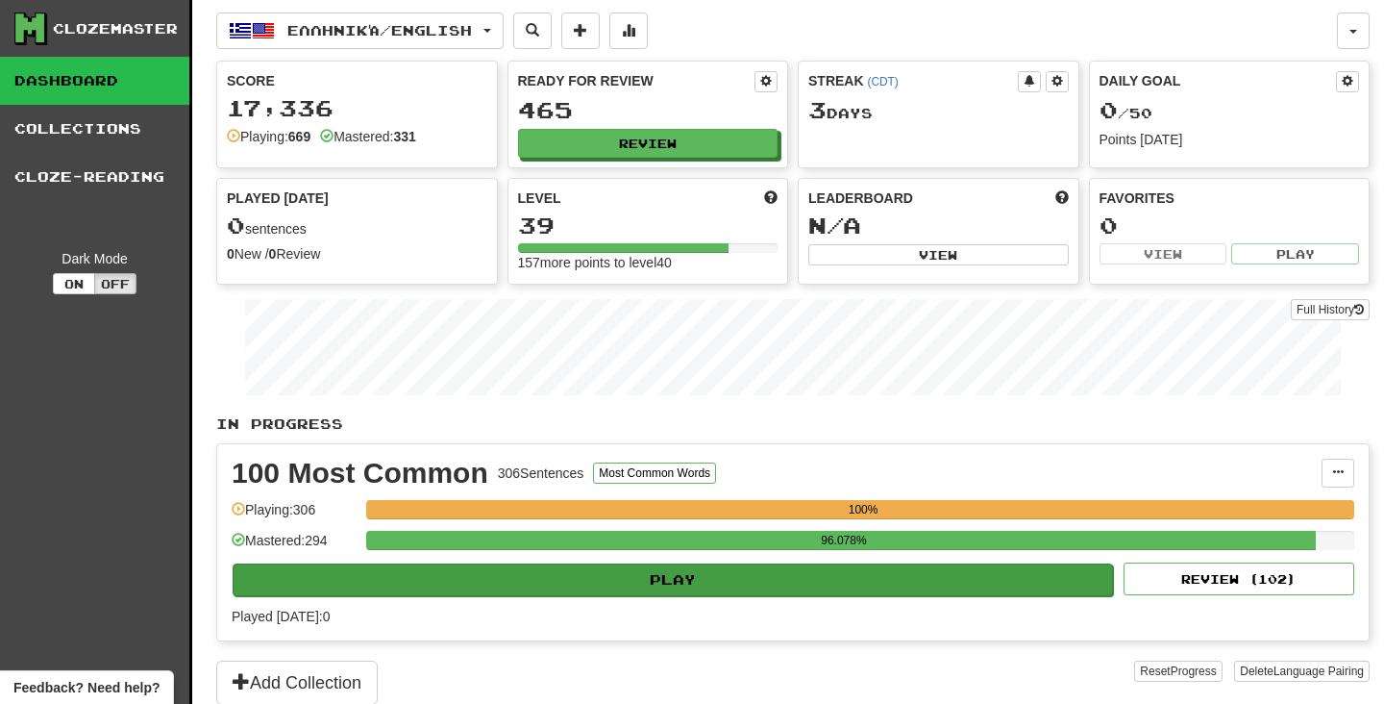
click at [564, 579] on button "Play" at bounding box center [673, 579] width 880 height 33
select select "**"
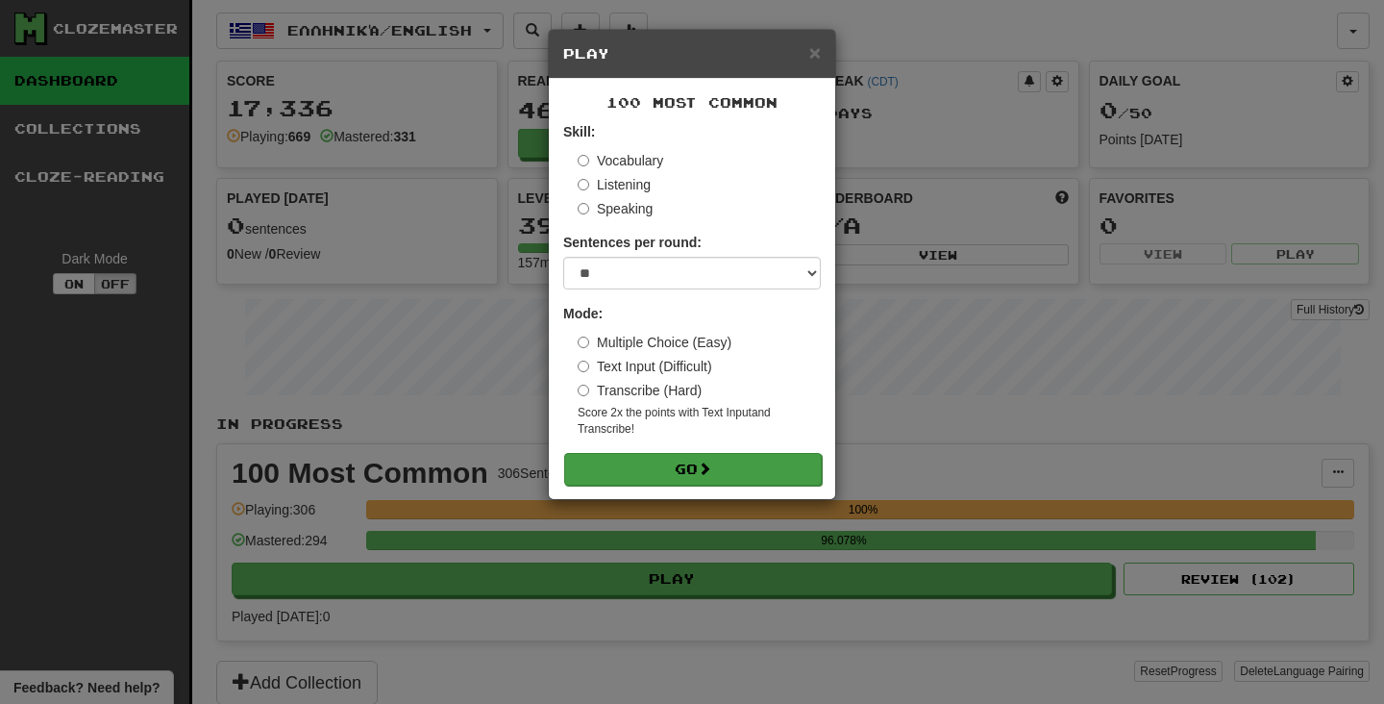
click at [628, 470] on button "Go" at bounding box center [693, 469] width 258 height 33
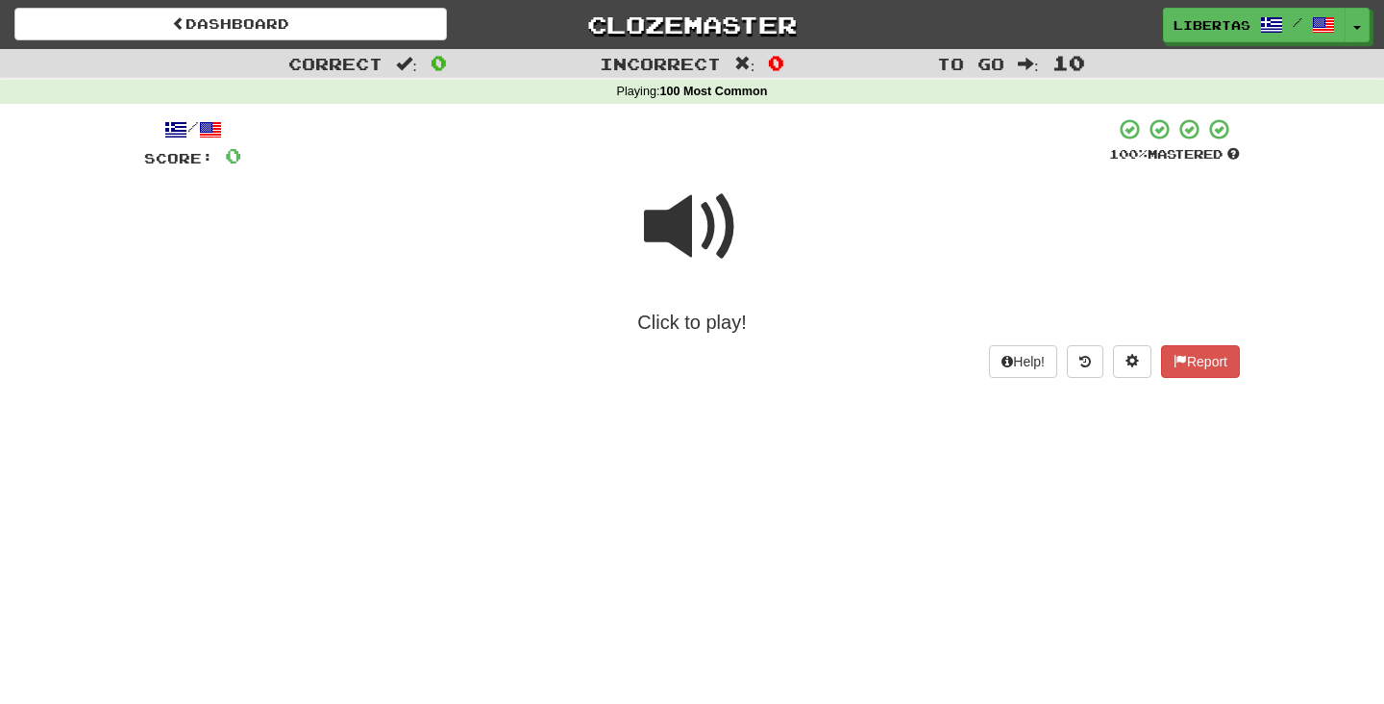
click at [680, 227] on span at bounding box center [692, 227] width 96 height 96
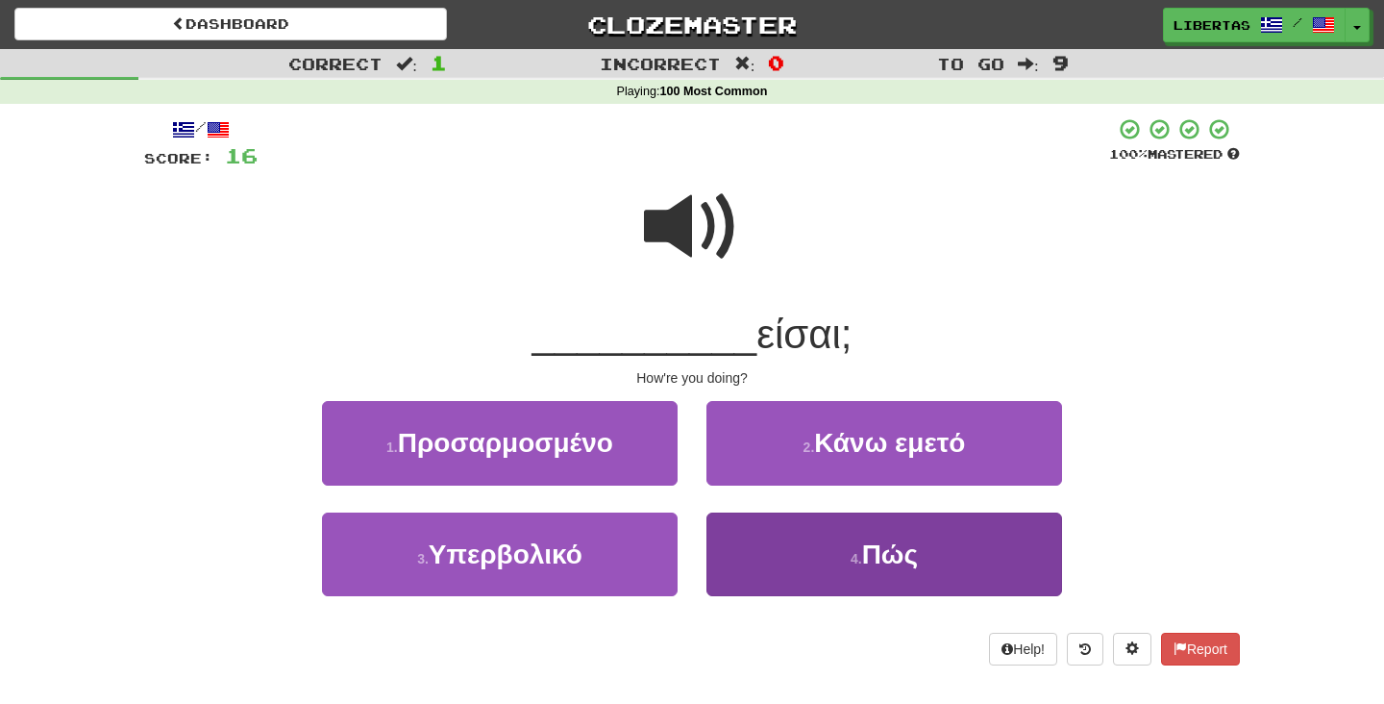
click at [757, 517] on button "4 . Πώς" at bounding box center [884, 554] width 356 height 84
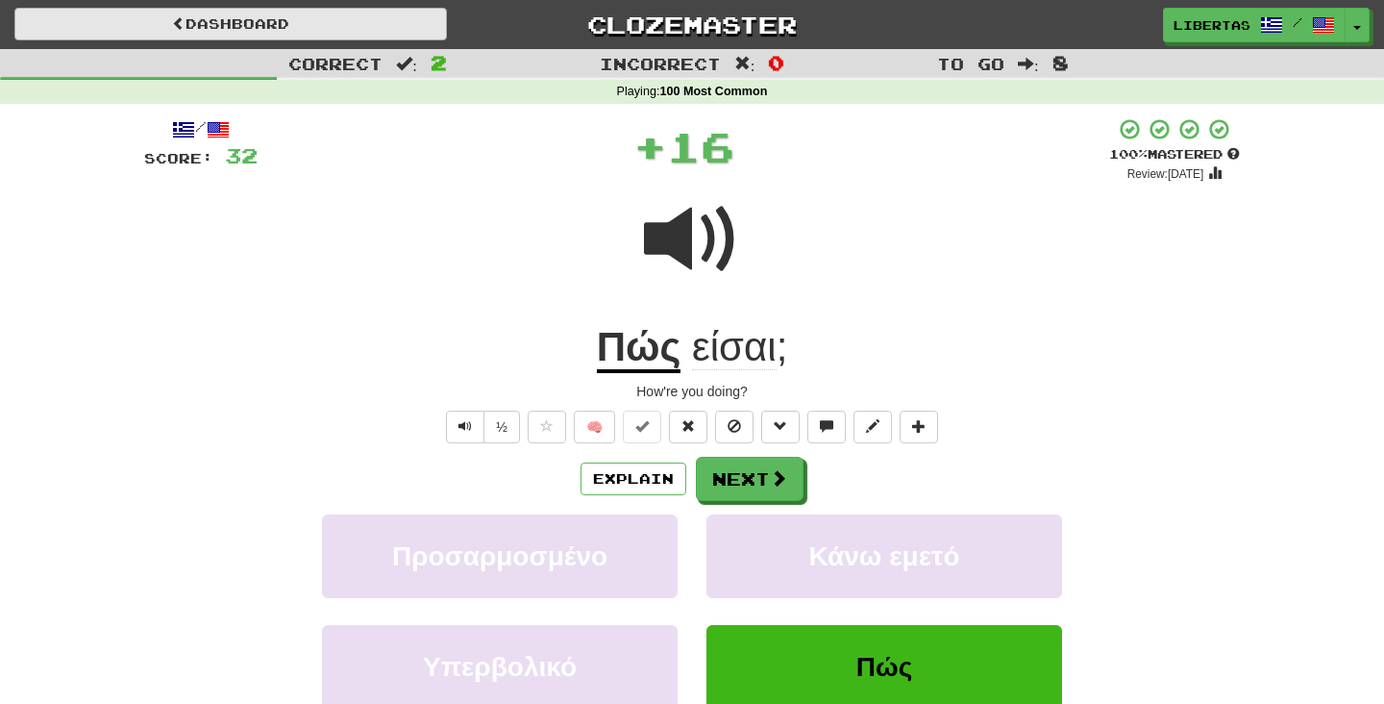
click at [389, 29] on link "Dashboard" at bounding box center [230, 24] width 433 height 33
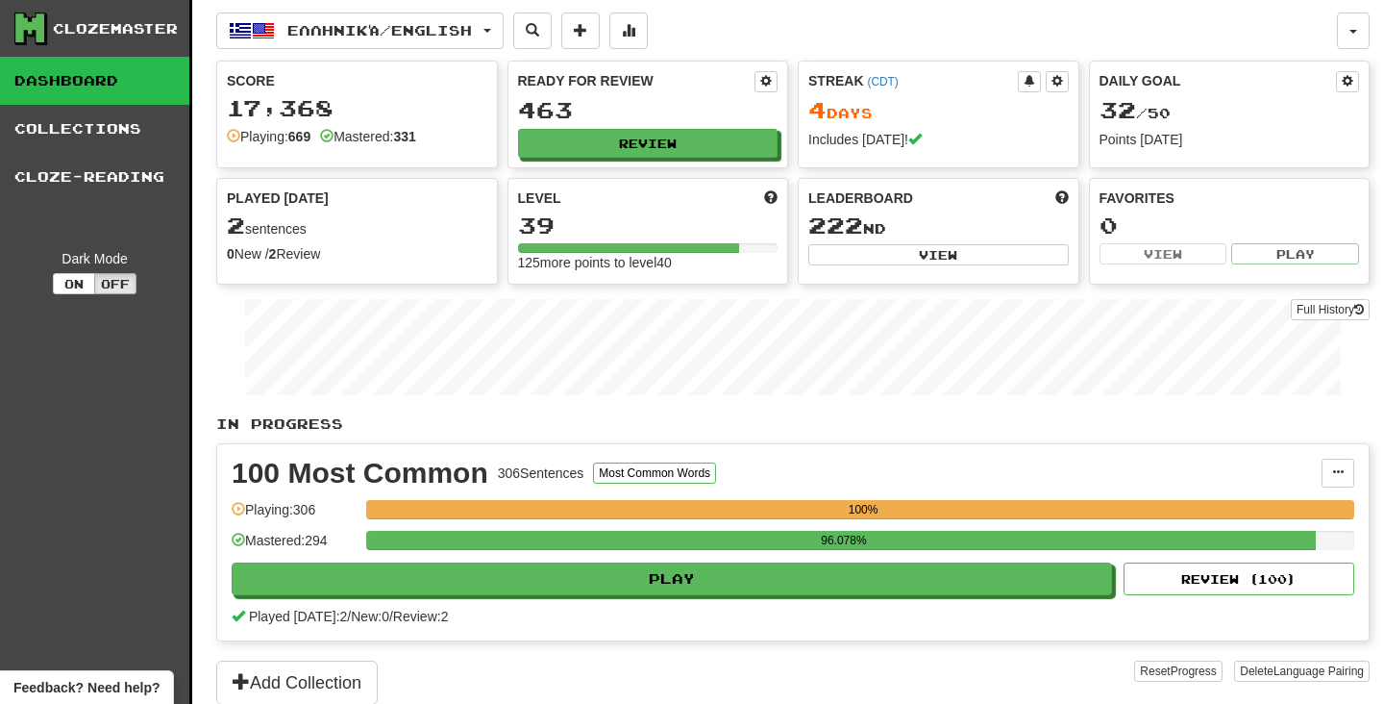
click at [389, 29] on span "Ελληνικά / English" at bounding box center [379, 30] width 185 height 16
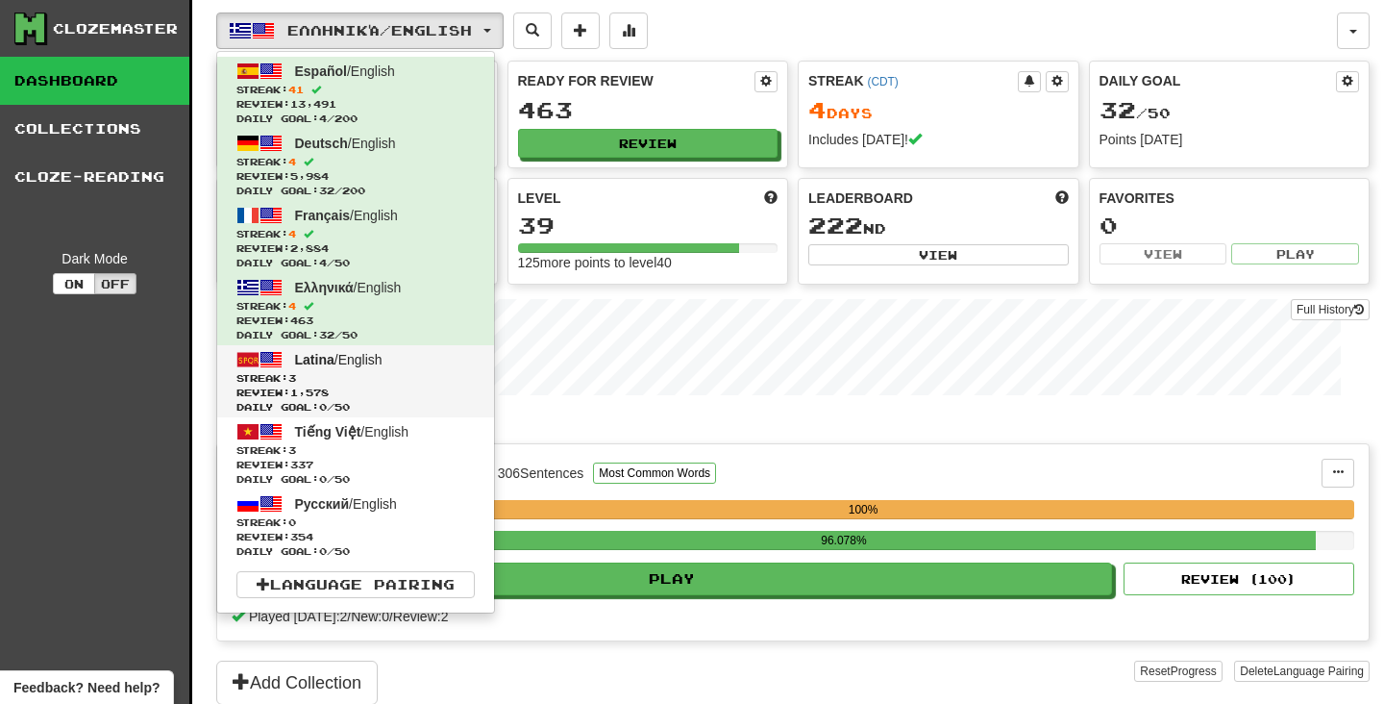
click at [412, 389] on span "Review: 1,578" at bounding box center [355, 392] width 238 height 14
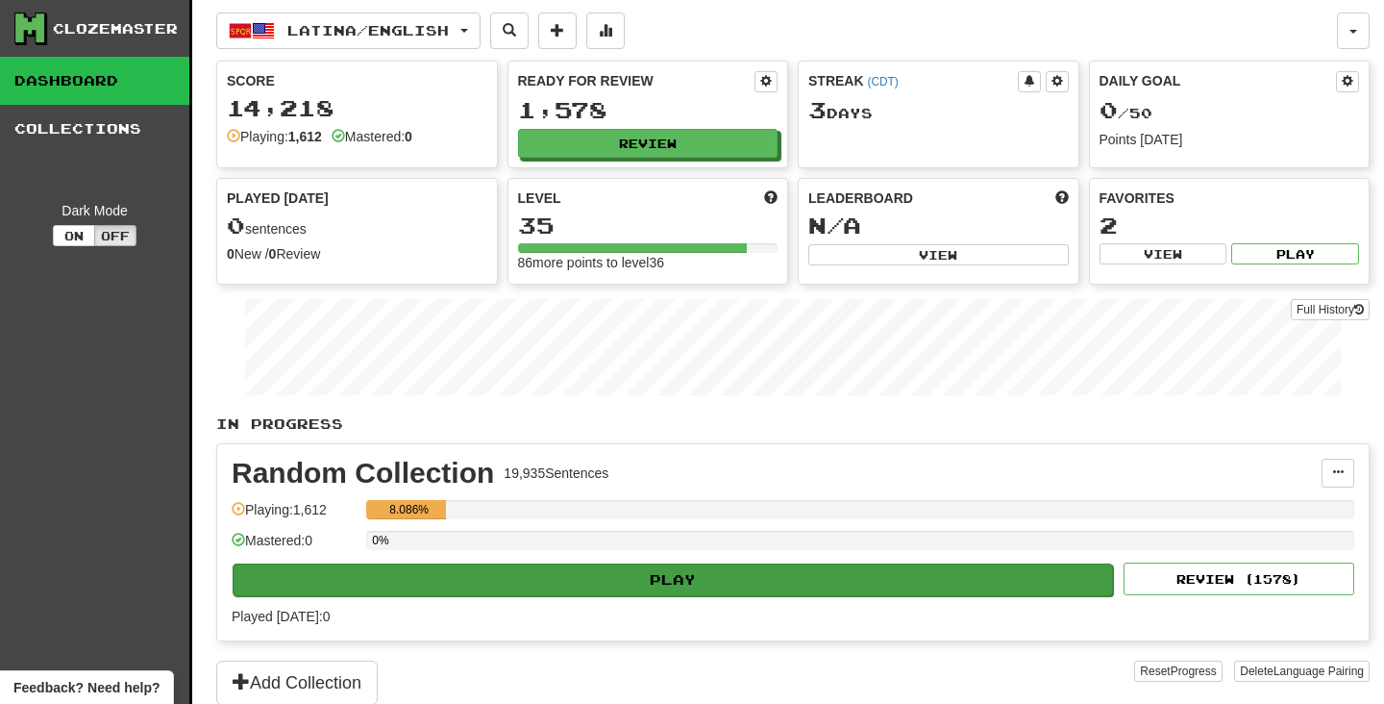
click at [471, 571] on button "Play" at bounding box center [673, 579] width 880 height 33
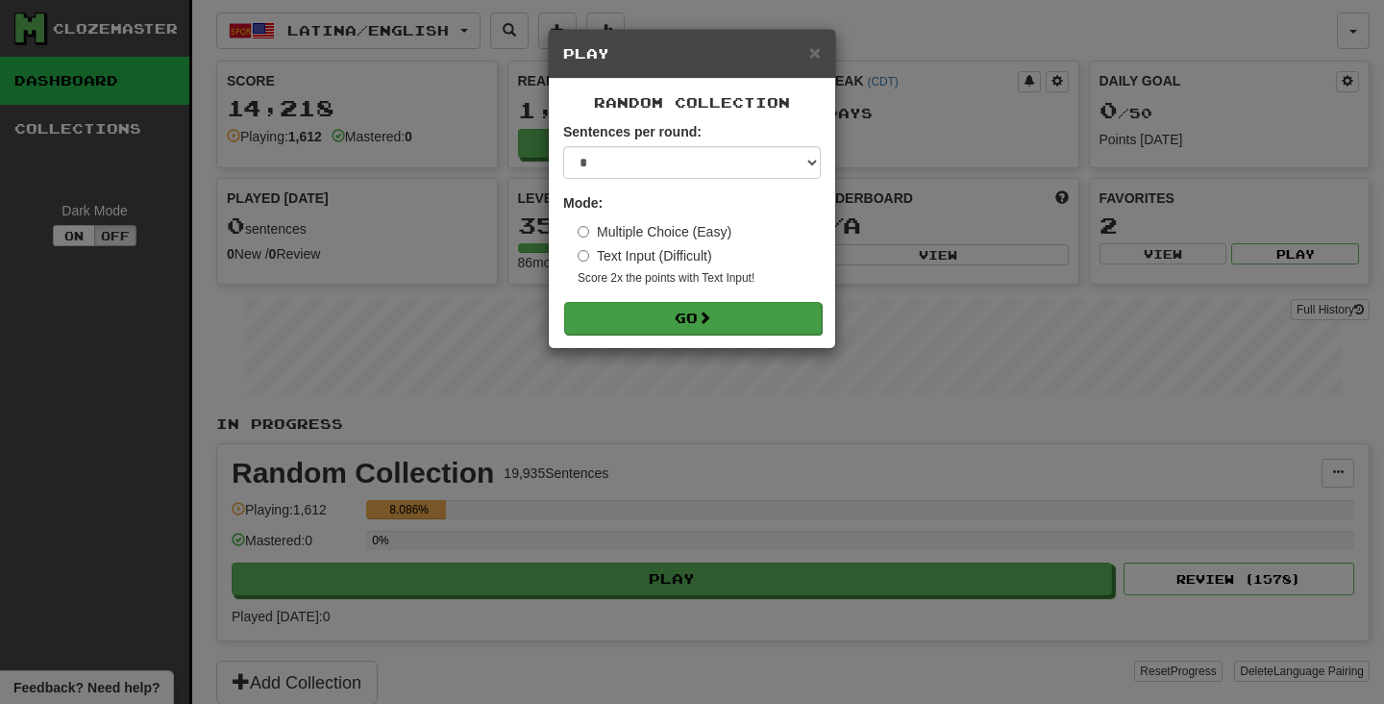
click at [605, 327] on button "Go" at bounding box center [693, 318] width 258 height 33
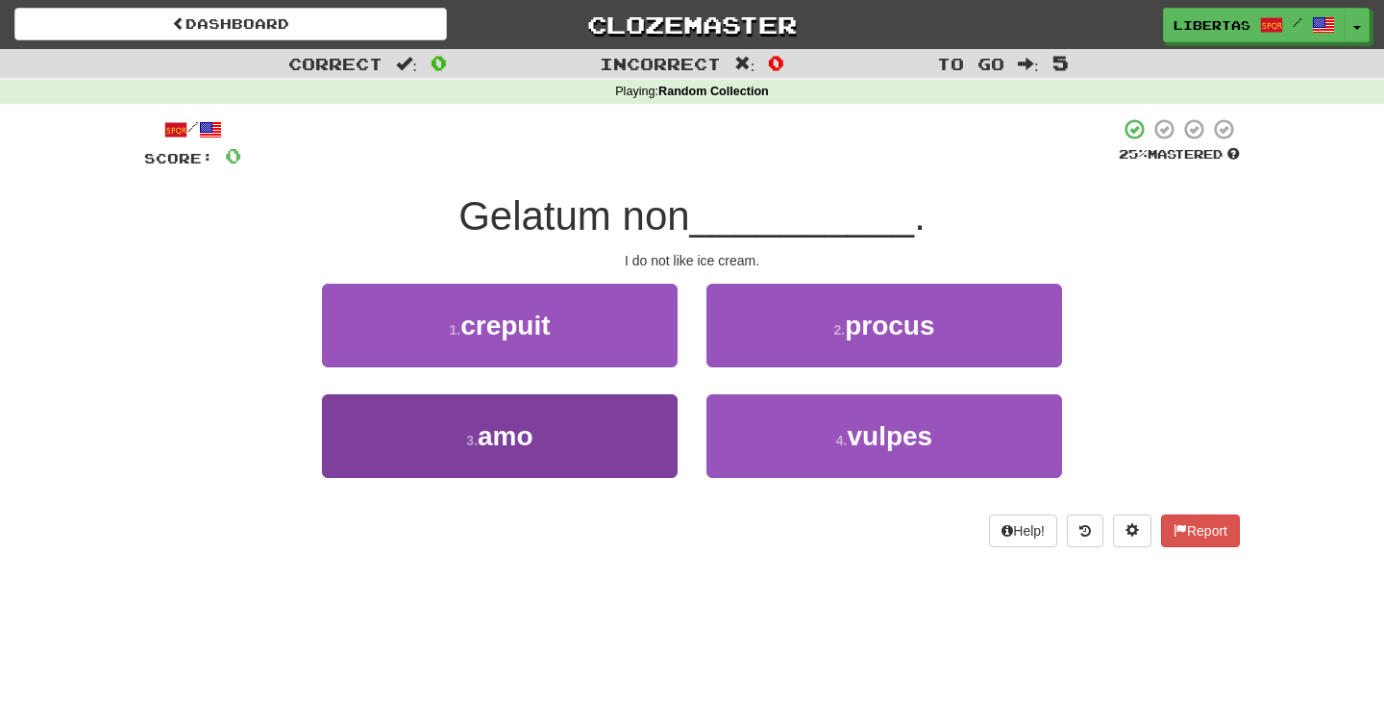
click at [584, 446] on button "3 . amo" at bounding box center [500, 436] width 356 height 84
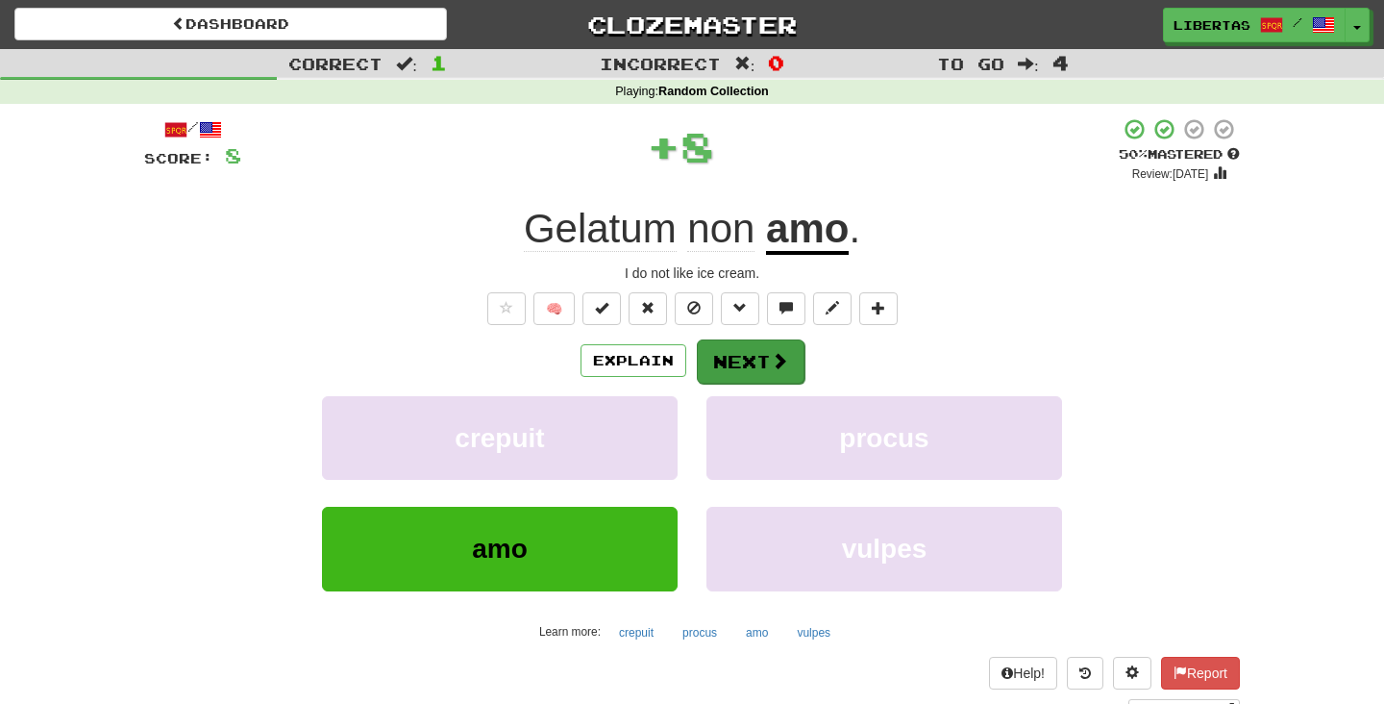
click at [722, 364] on button "Next" at bounding box center [751, 361] width 108 height 44
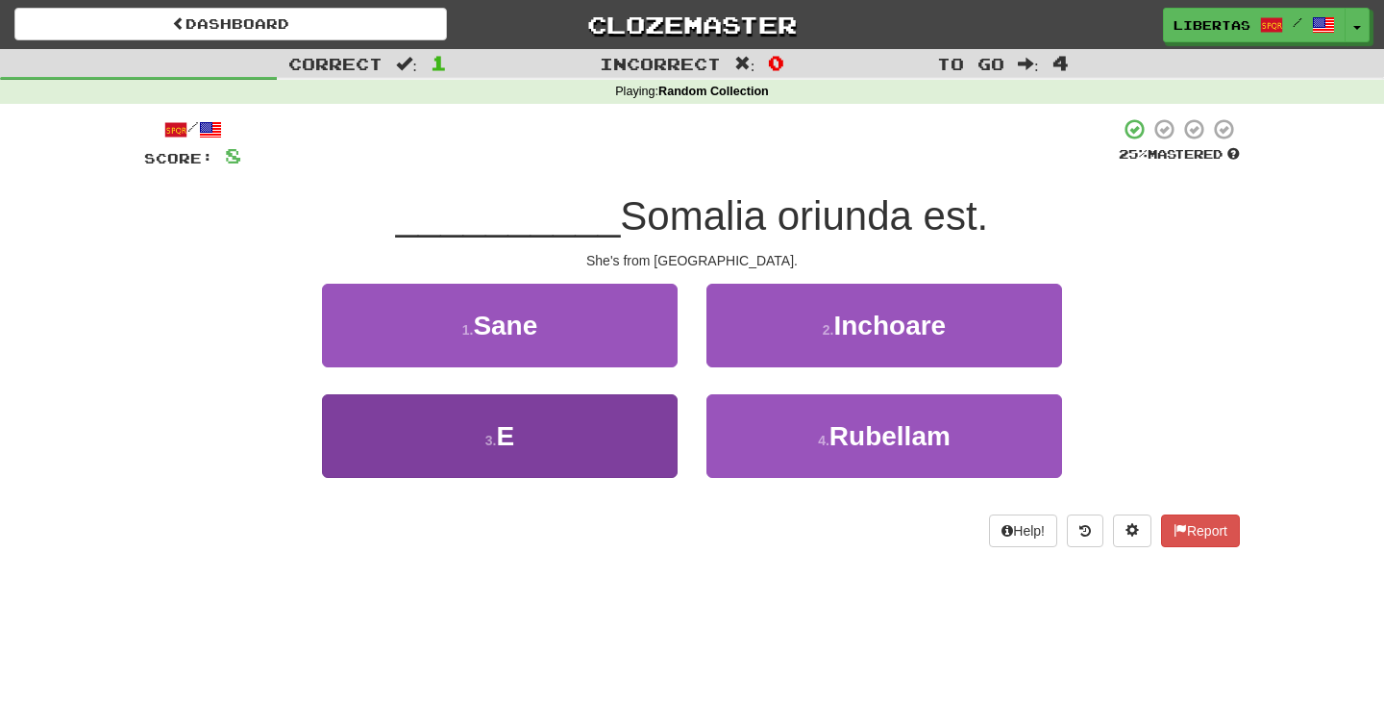
click at [461, 415] on button "3 . E" at bounding box center [500, 436] width 356 height 84
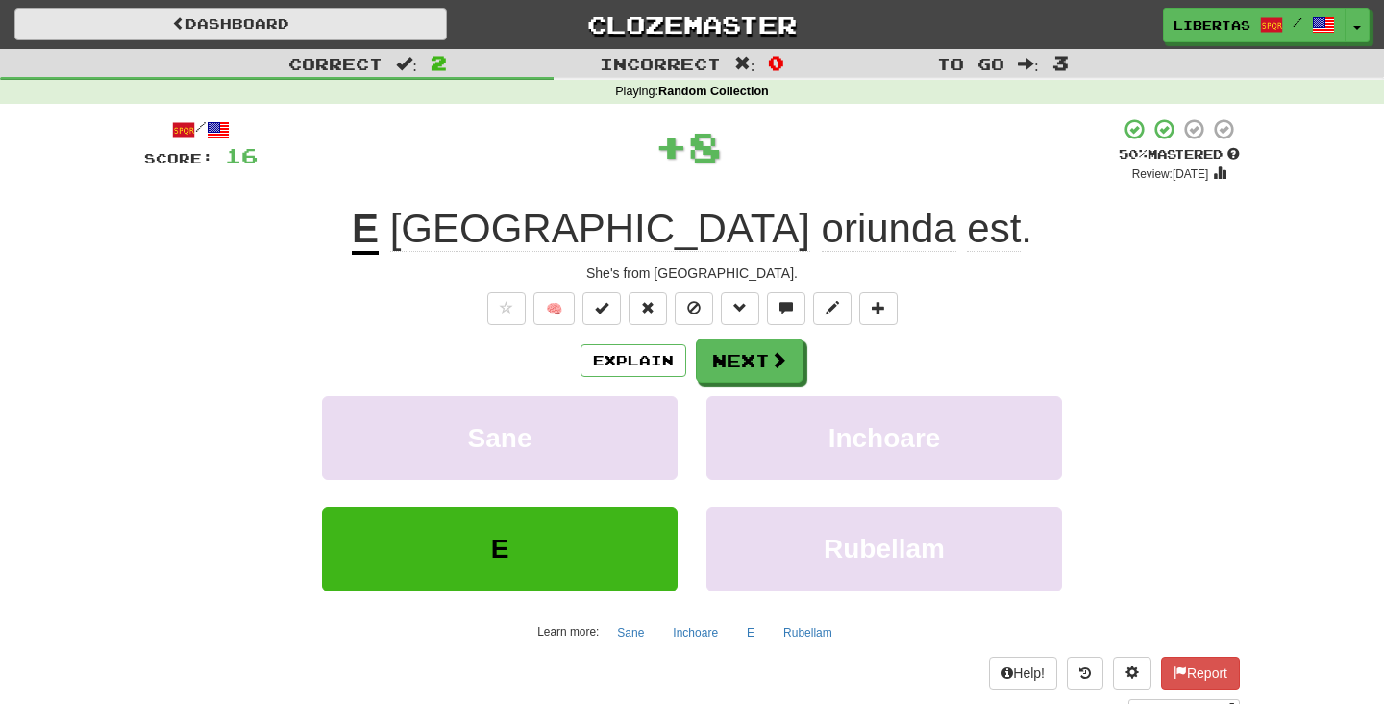
click at [371, 35] on link "Dashboard" at bounding box center [230, 24] width 433 height 33
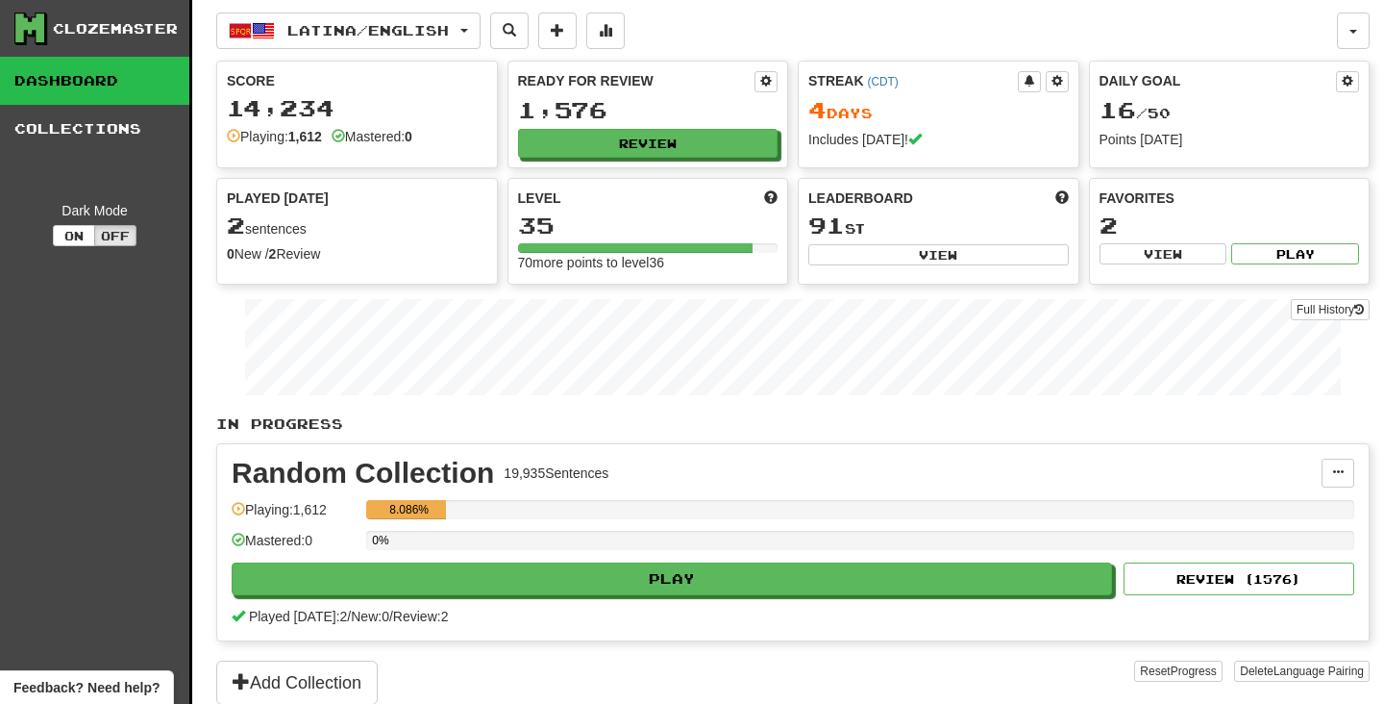
click at [371, 35] on span "Latina / English" at bounding box center [367, 30] width 161 height 16
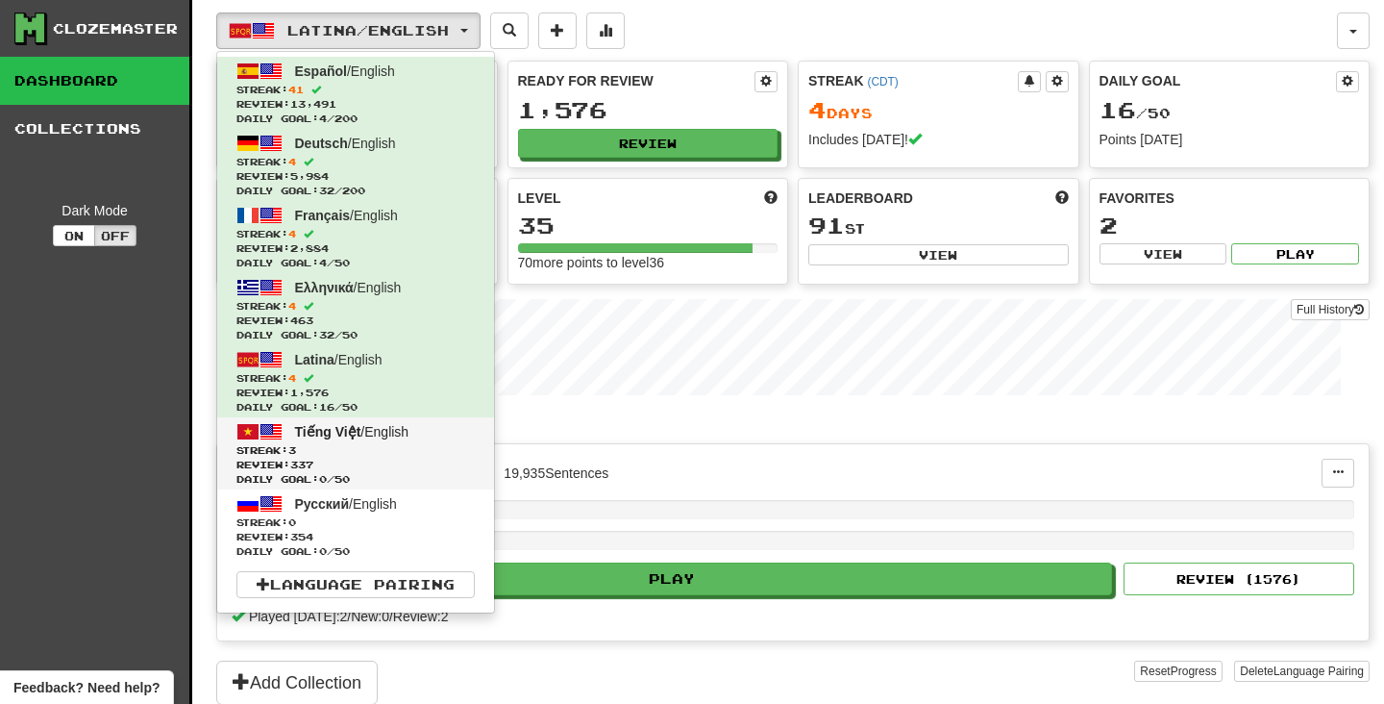
click at [401, 460] on span "Review: 337" at bounding box center [355, 464] width 238 height 14
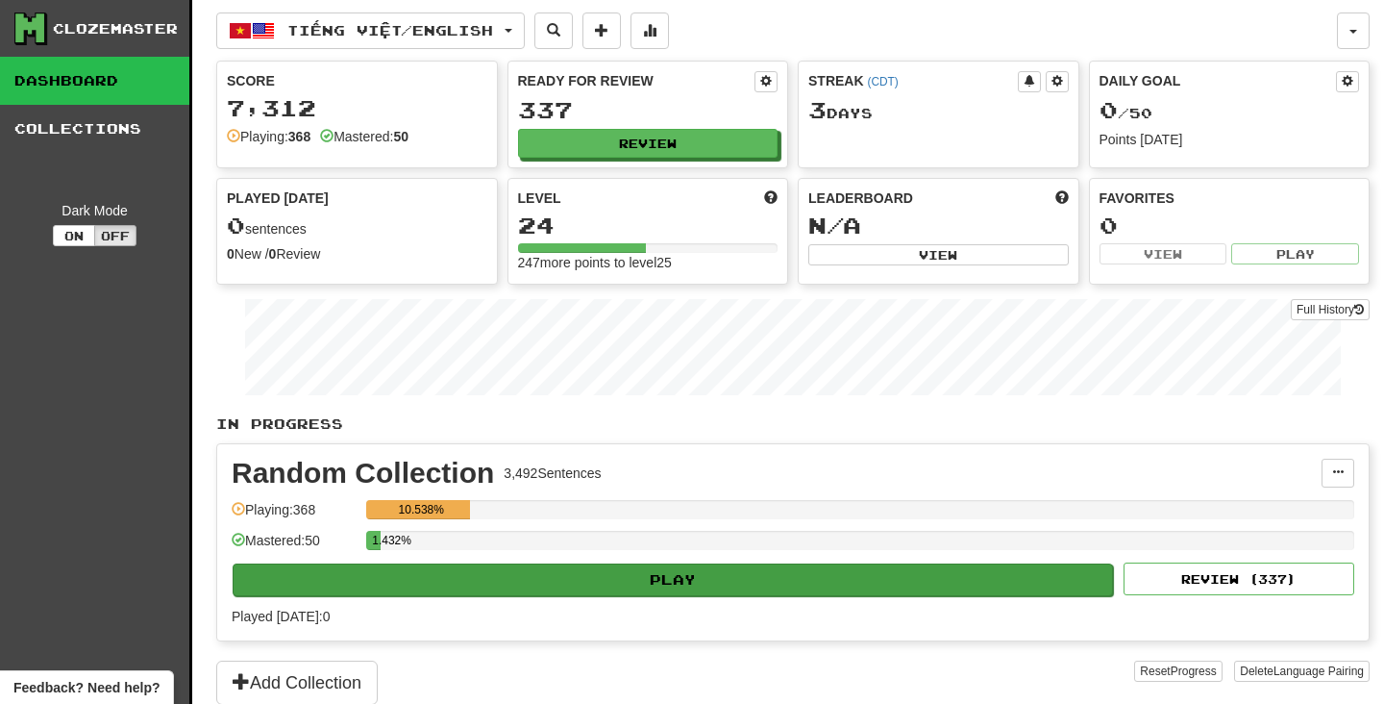
click at [482, 589] on button "Play" at bounding box center [673, 579] width 880 height 33
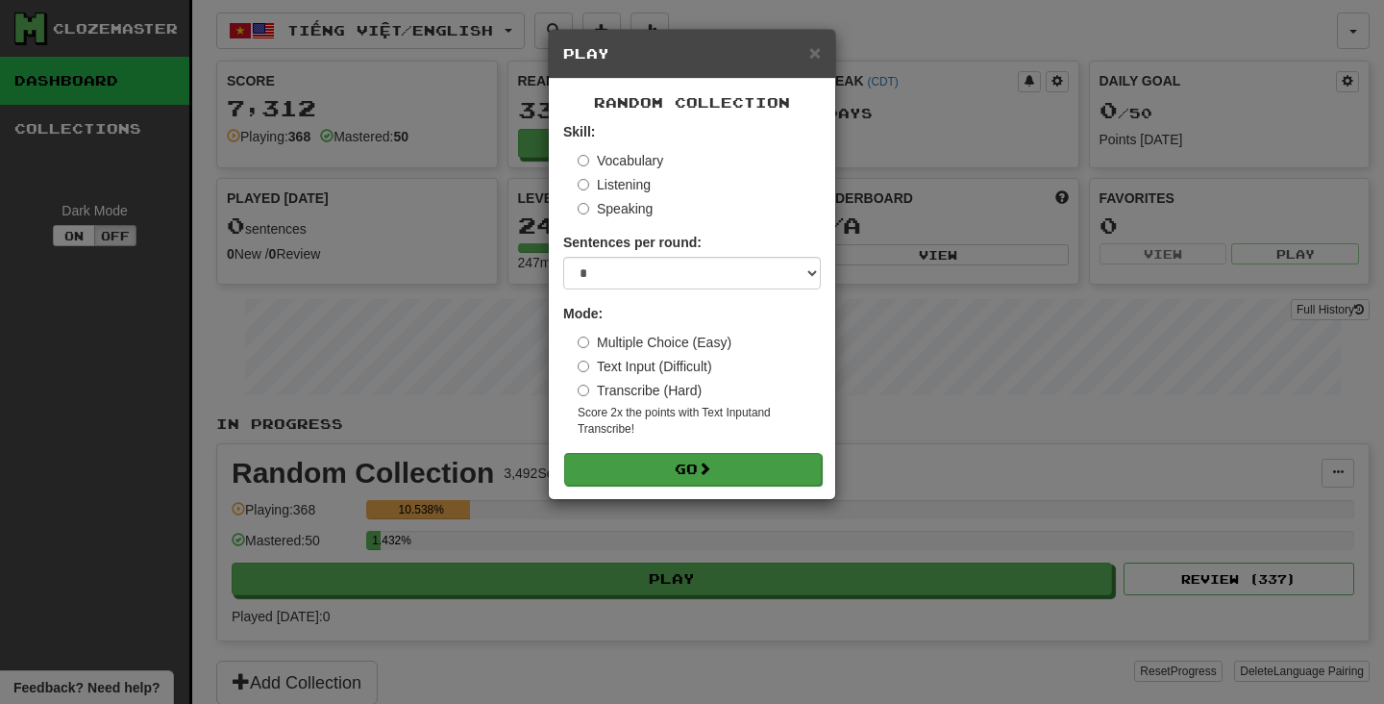
click at [622, 464] on button "Go" at bounding box center [693, 469] width 258 height 33
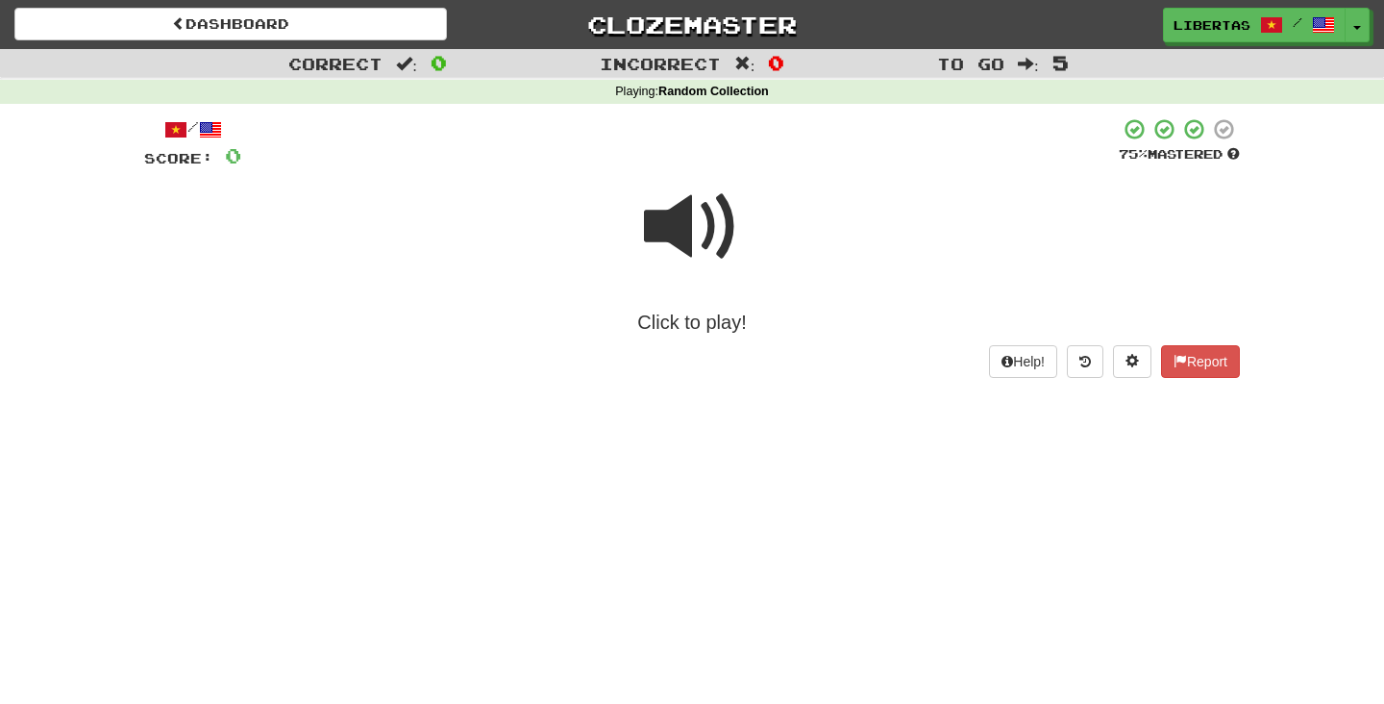
click at [683, 216] on span at bounding box center [692, 227] width 96 height 96
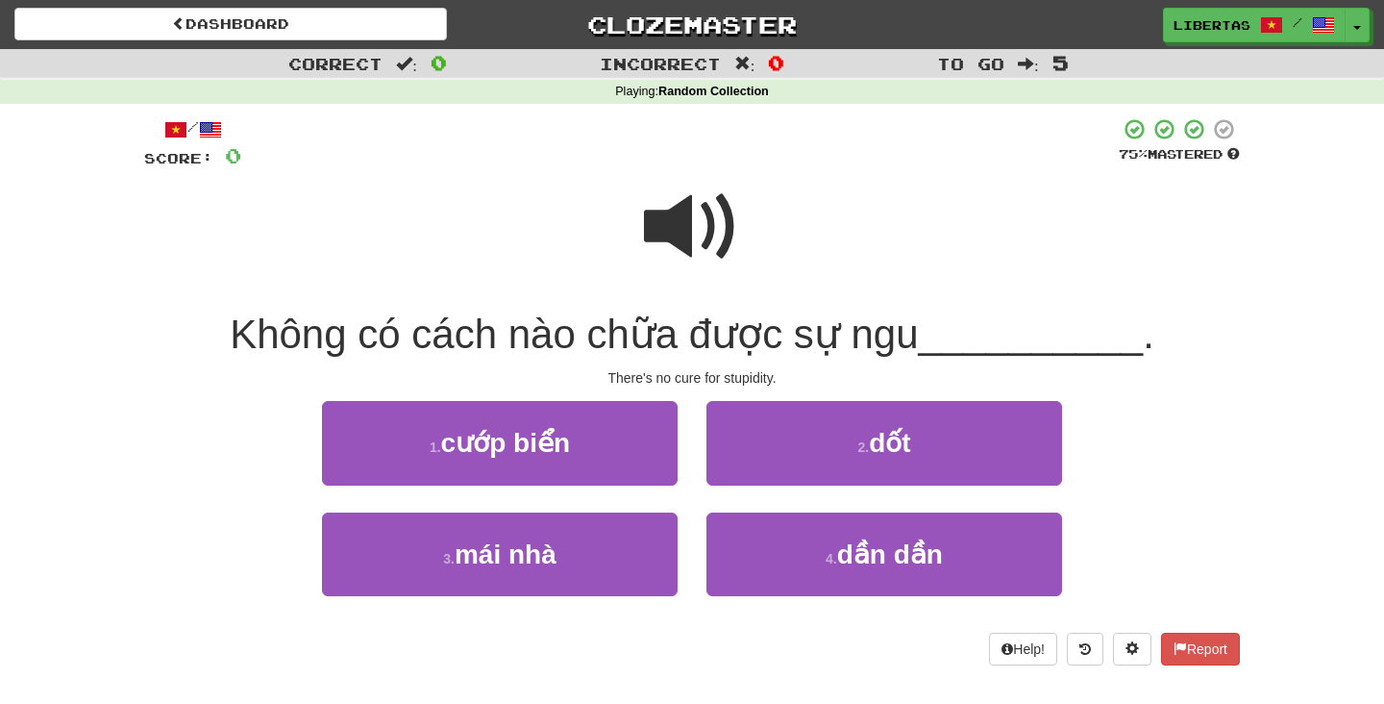
click at [683, 216] on span at bounding box center [692, 227] width 96 height 96
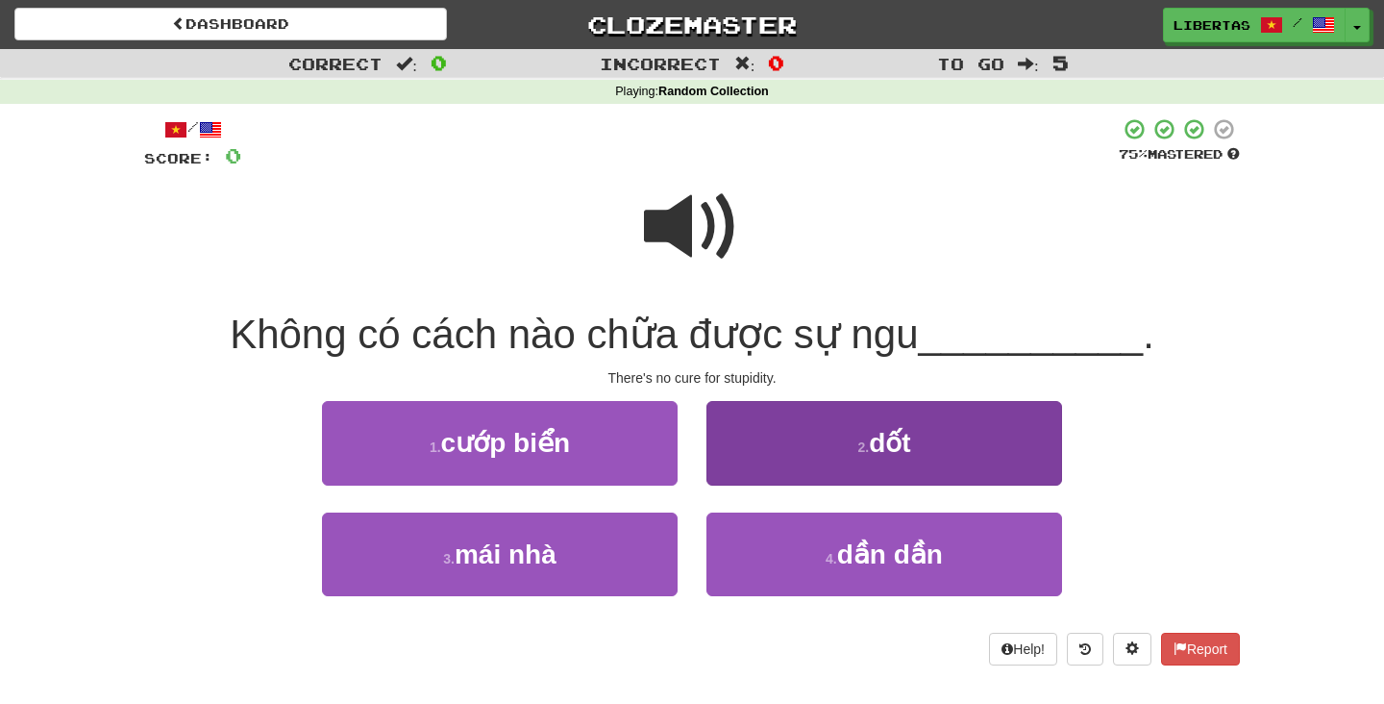
click at [767, 432] on button "2 . dốt" at bounding box center [884, 443] width 356 height 84
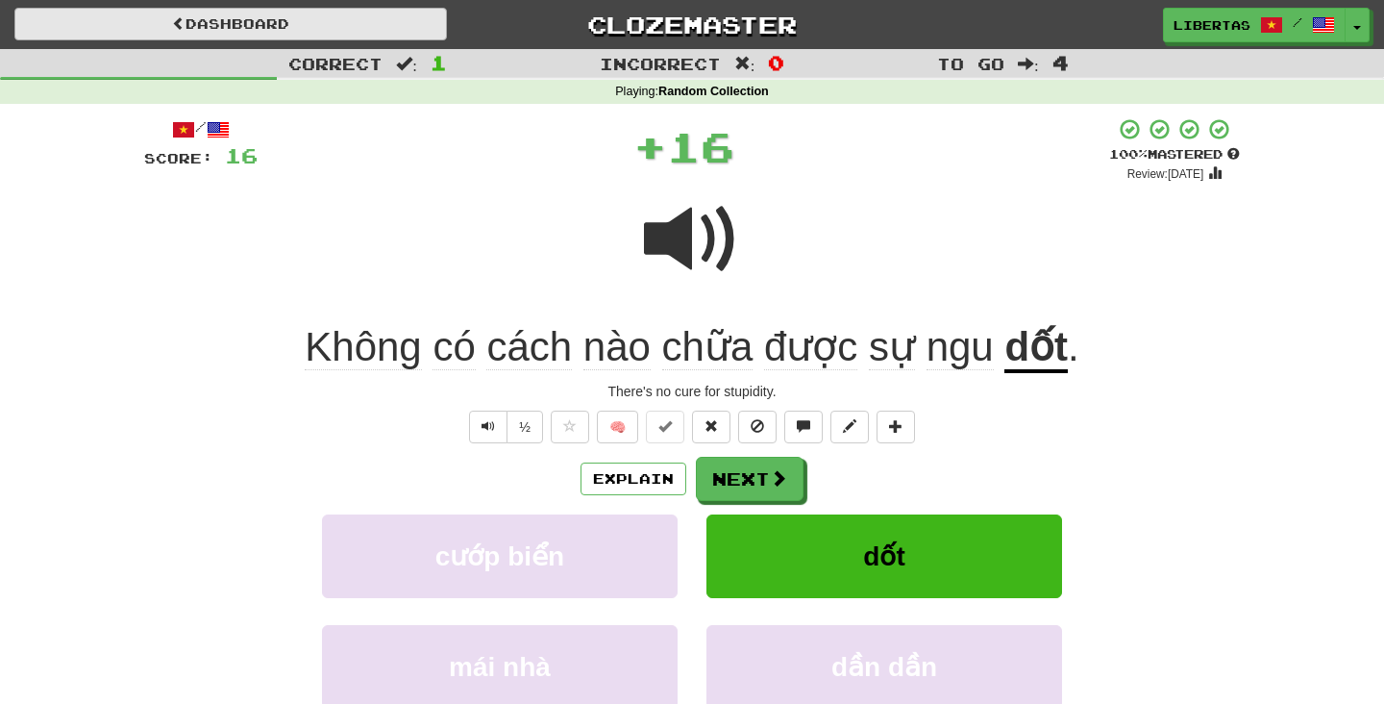
click at [393, 17] on link "Dashboard" at bounding box center [230, 24] width 433 height 33
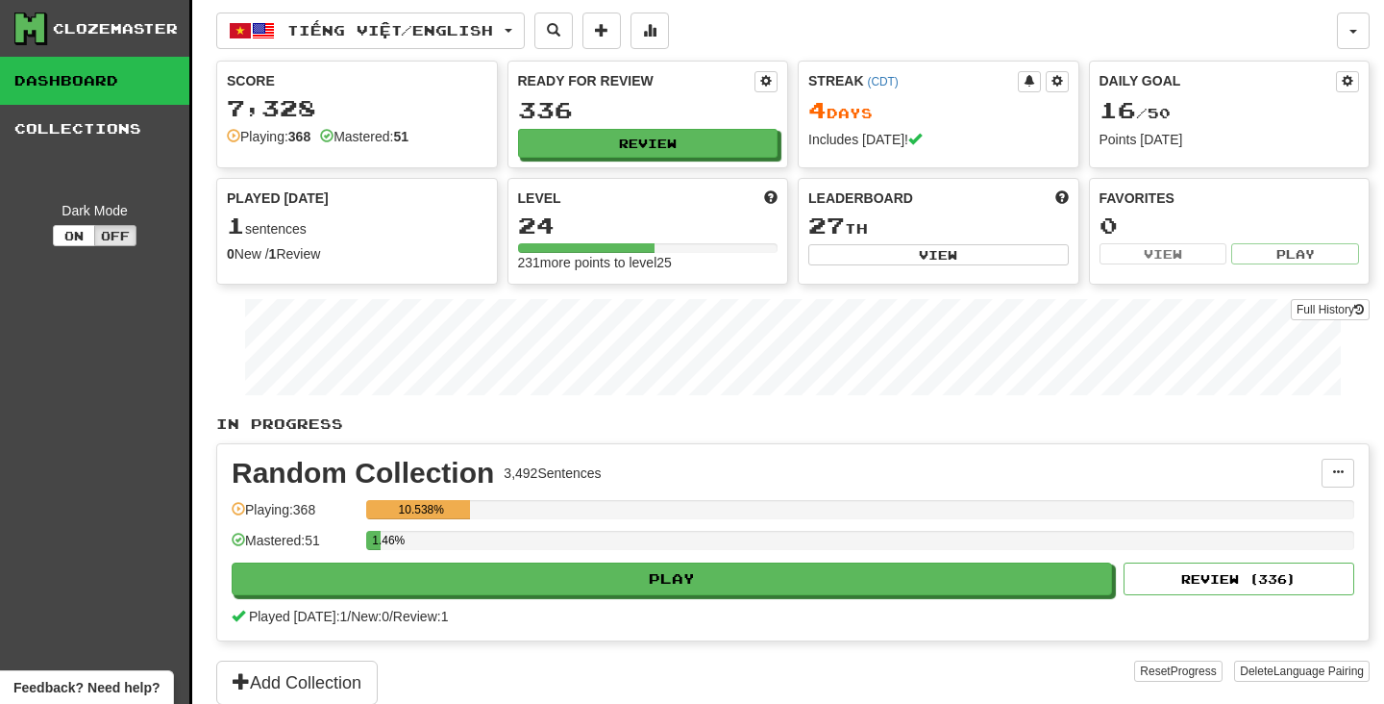
click at [393, 17] on button "Tiếng Việt / English" at bounding box center [370, 30] width 309 height 37
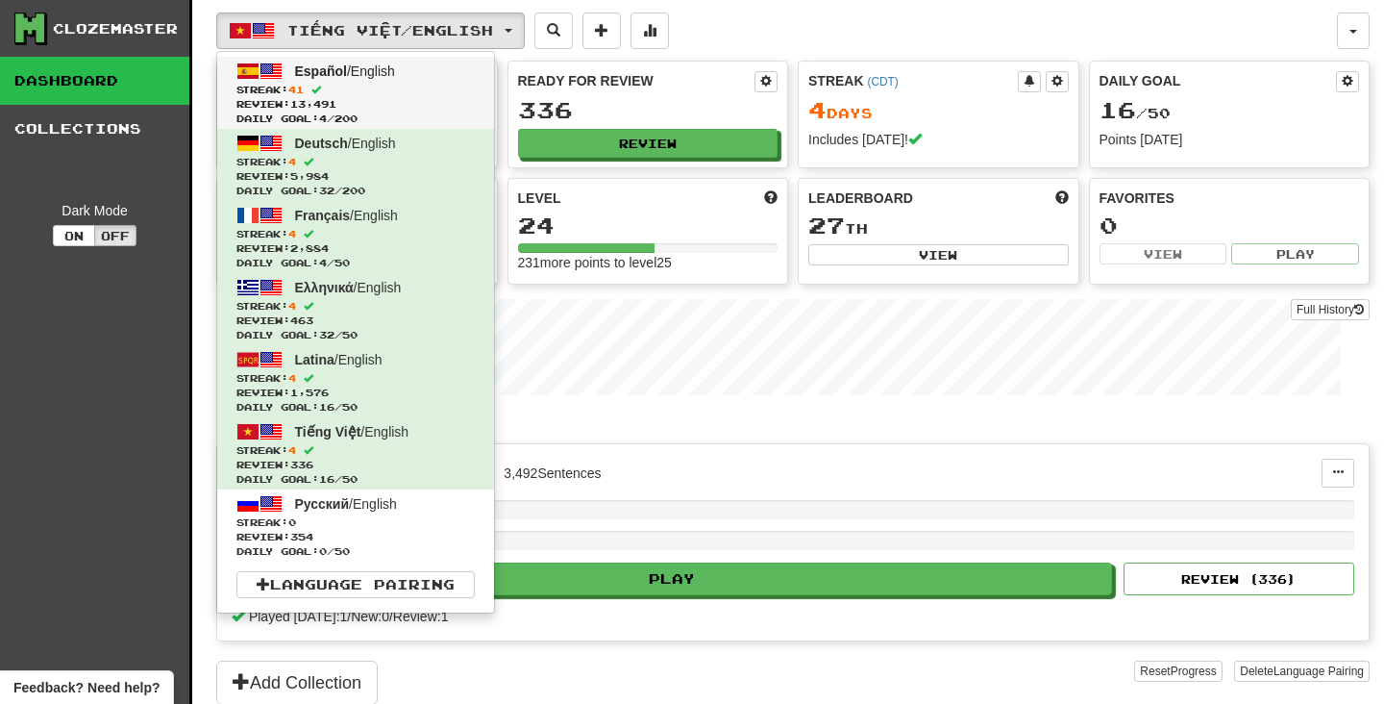
click at [397, 99] on span "Review: 13,491" at bounding box center [355, 104] width 238 height 14
